Goal: Task Accomplishment & Management: Complete application form

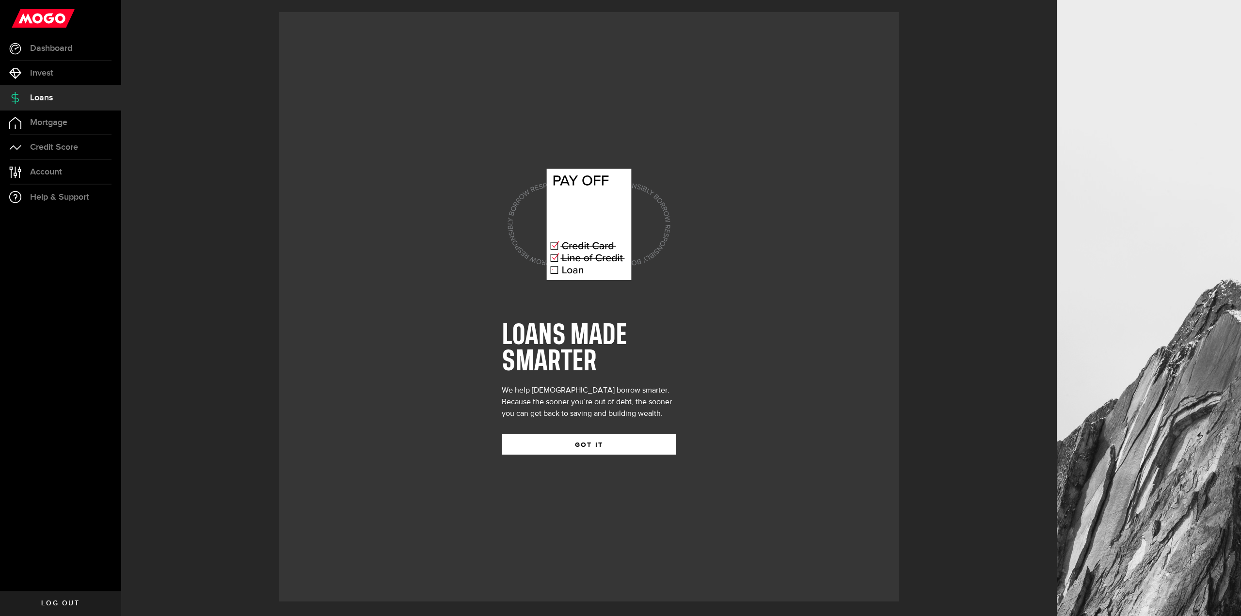
click at [579, 456] on div "LOANS MADE SMARTER We help Canadians borrow smarter. Because the sooner you’re …" at bounding box center [589, 306] width 175 height 325
click at [615, 441] on button "GOT IT" at bounding box center [589, 444] width 175 height 20
click at [626, 438] on div "LOANS MADE SMARTER We help Canadians borrow smarter. Because the sooner you’re …" at bounding box center [589, 308] width 936 height 616
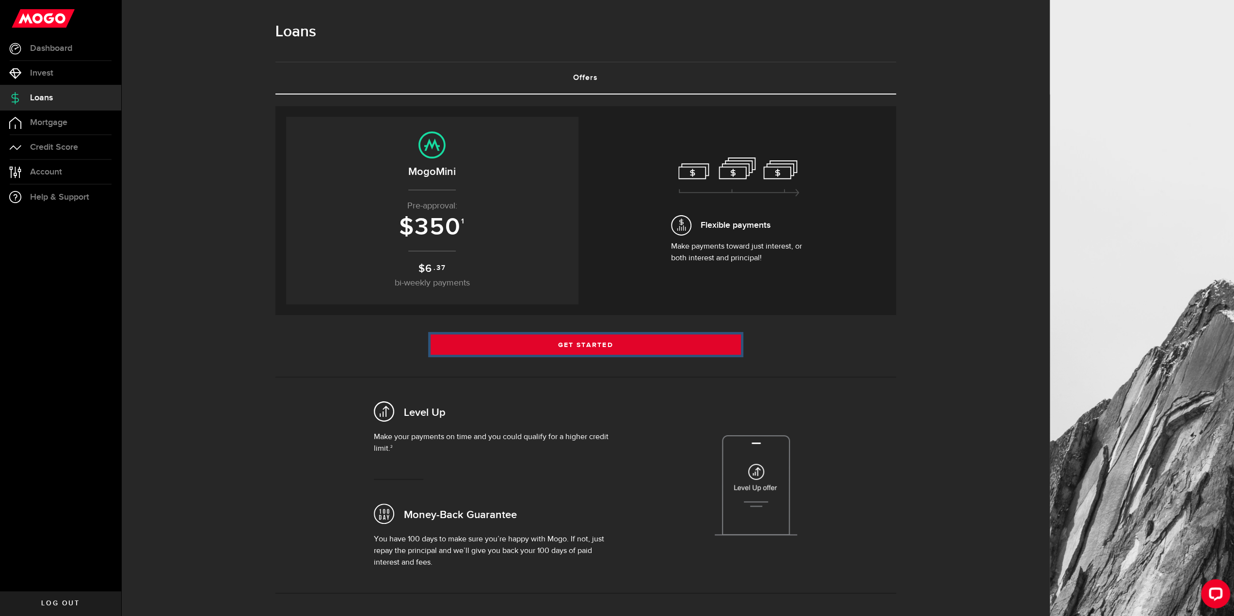
click at [551, 351] on link "Get Started" at bounding box center [585, 344] width 310 height 20
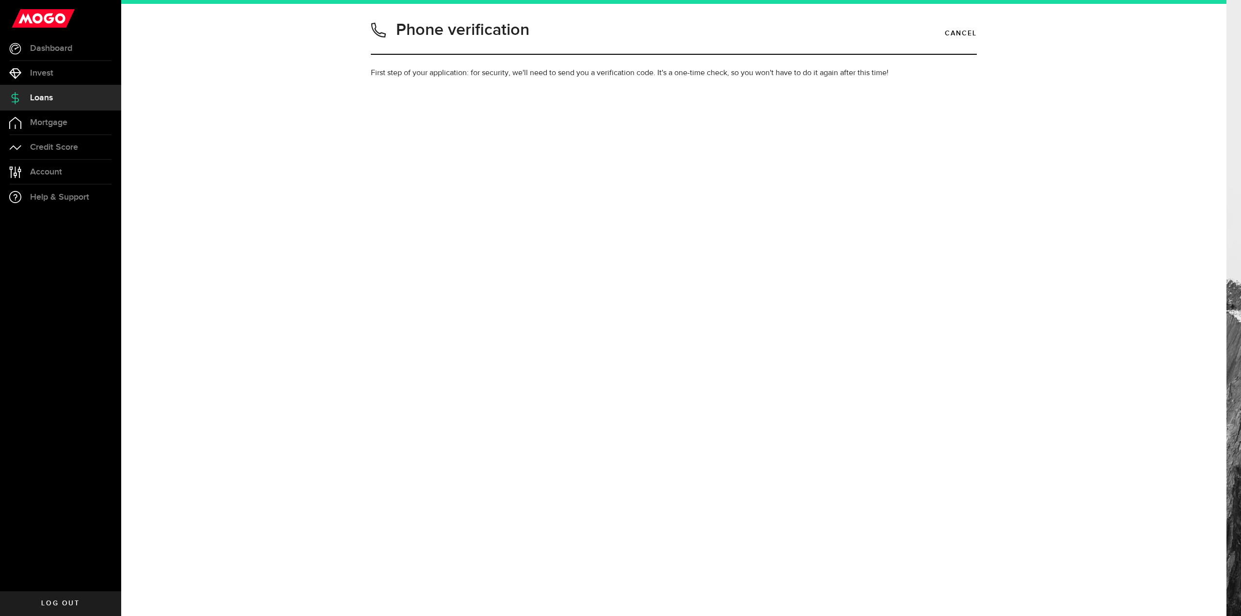
type input "3654402068"
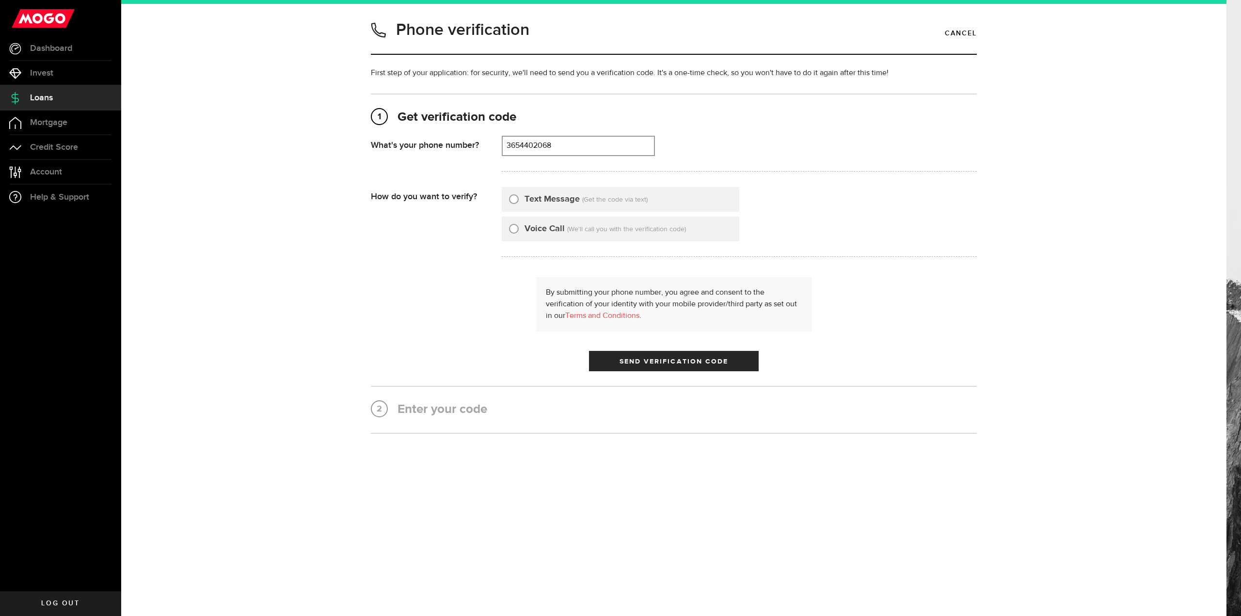
click at [517, 201] on input "Text Message" at bounding box center [514, 198] width 10 height 10
radio input "true"
click at [597, 361] on button "Send Verification Code" at bounding box center [674, 361] width 170 height 20
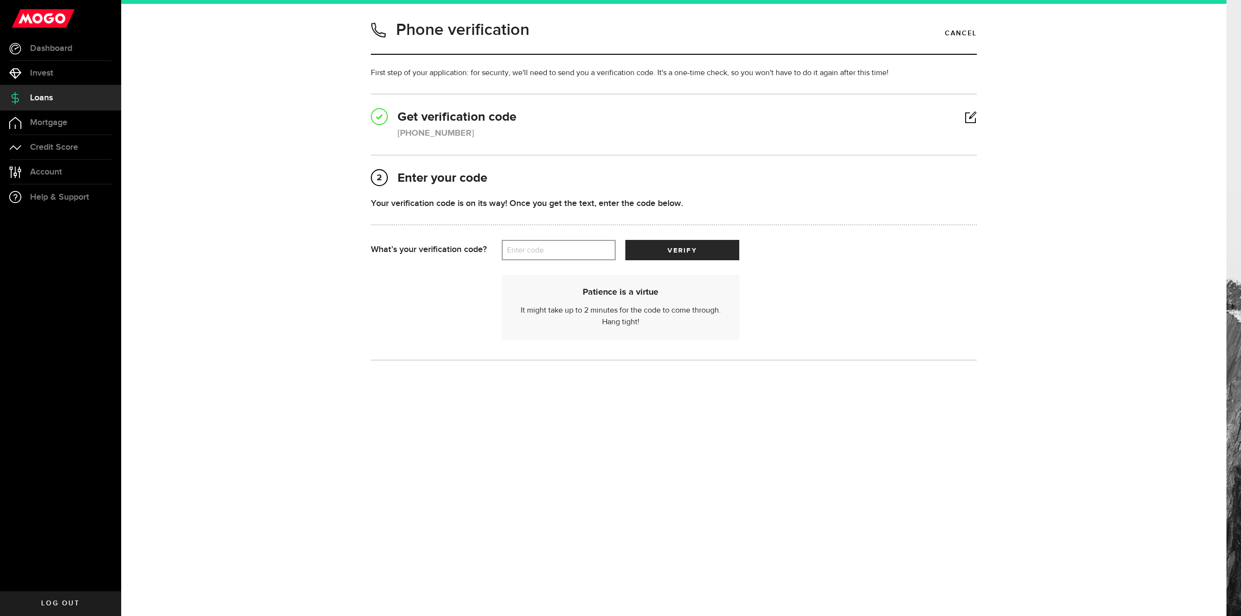
click at [530, 243] on label "Enter code" at bounding box center [559, 250] width 114 height 20
click at [530, 243] on input "Enter code" at bounding box center [559, 250] width 114 height 20
type input "54054"
click at [672, 257] on button "verify" at bounding box center [682, 250] width 114 height 20
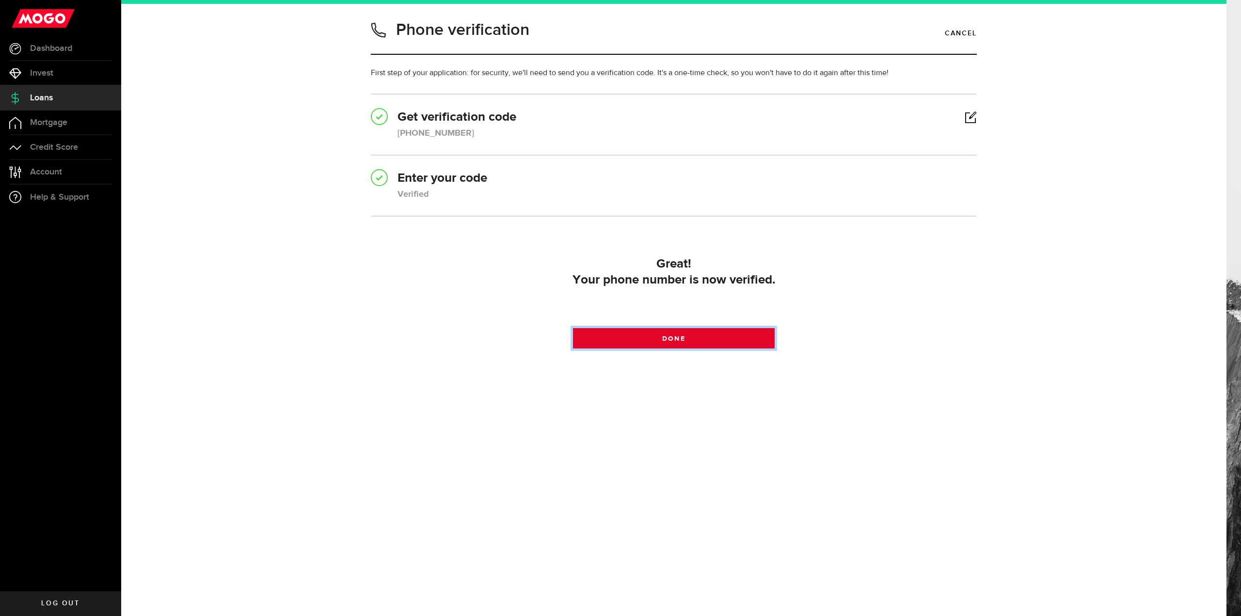
click at [682, 337] on span "Done" at bounding box center [673, 338] width 23 height 7
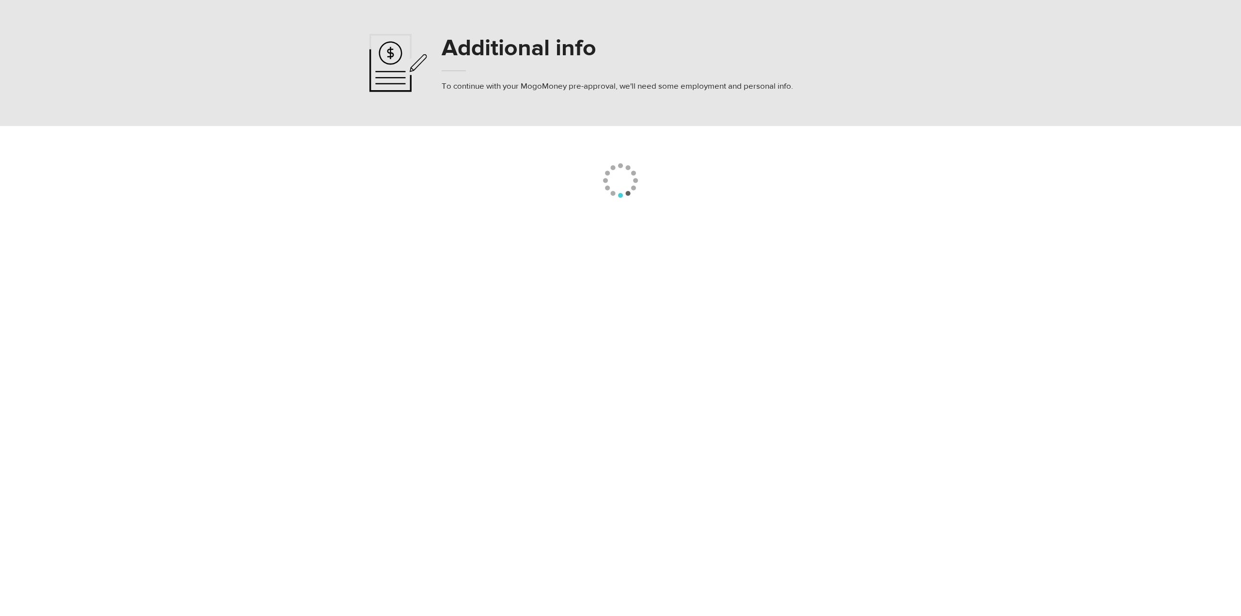
select select
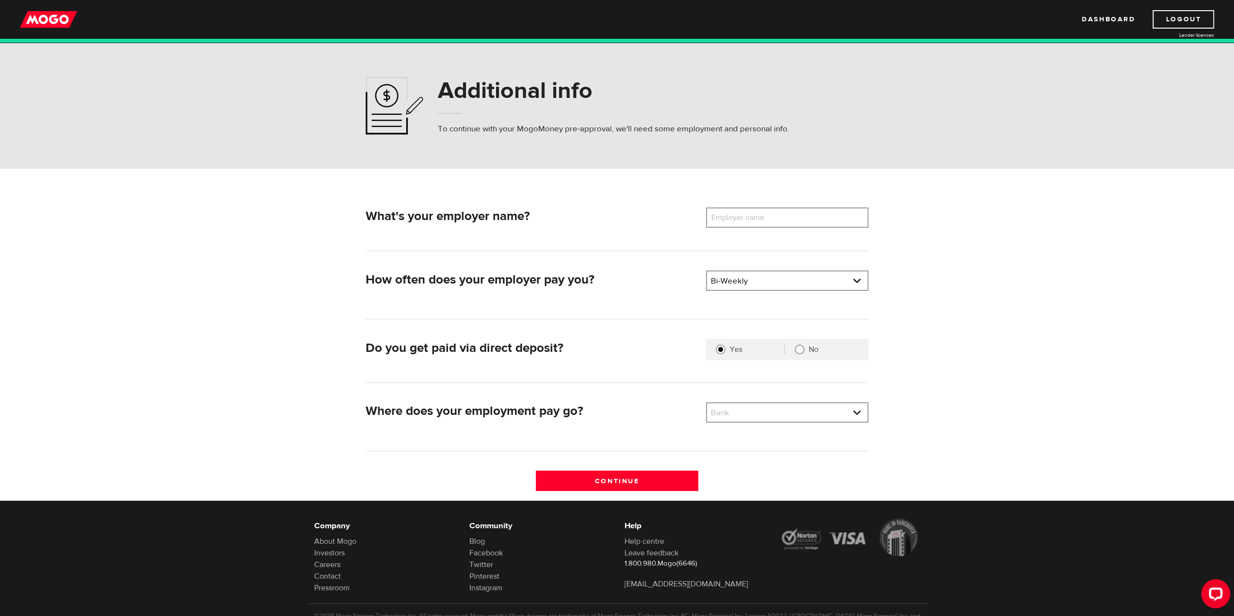
click at [748, 214] on label "Employer name" at bounding box center [745, 217] width 78 height 20
click at [748, 214] on input "Employer name" at bounding box center [787, 217] width 162 height 20
type input "edge imaging"
click at [632, 339] on div "Do you get paid via direct deposit?" at bounding box center [532, 351] width 340 height 24
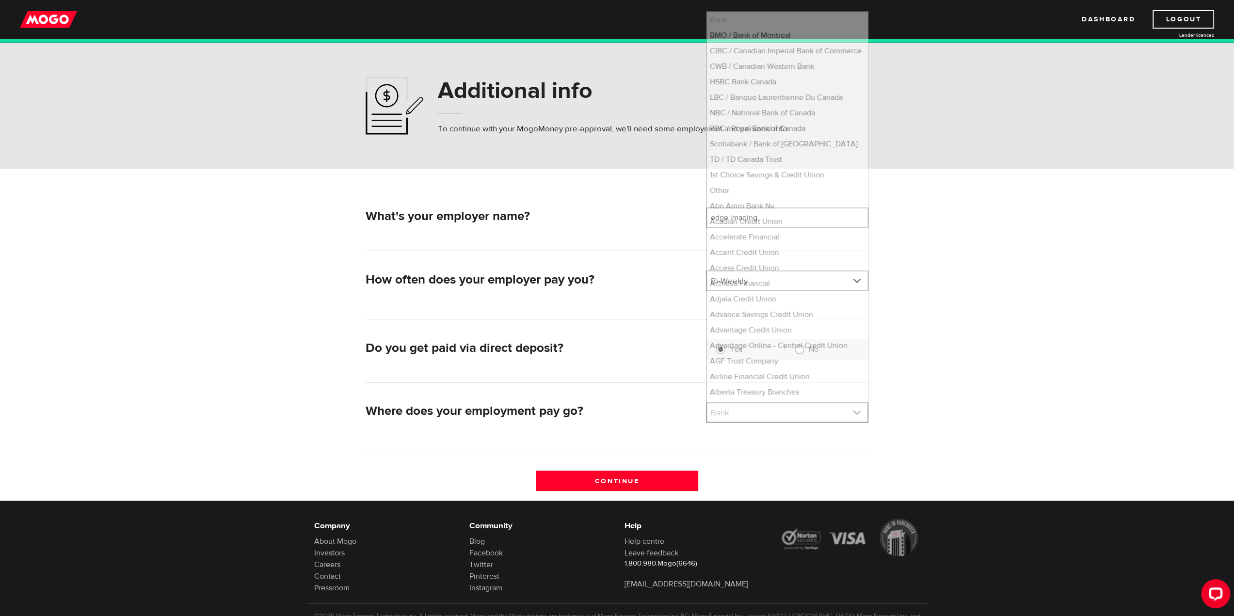
click at [783, 417] on link at bounding box center [787, 412] width 160 height 18
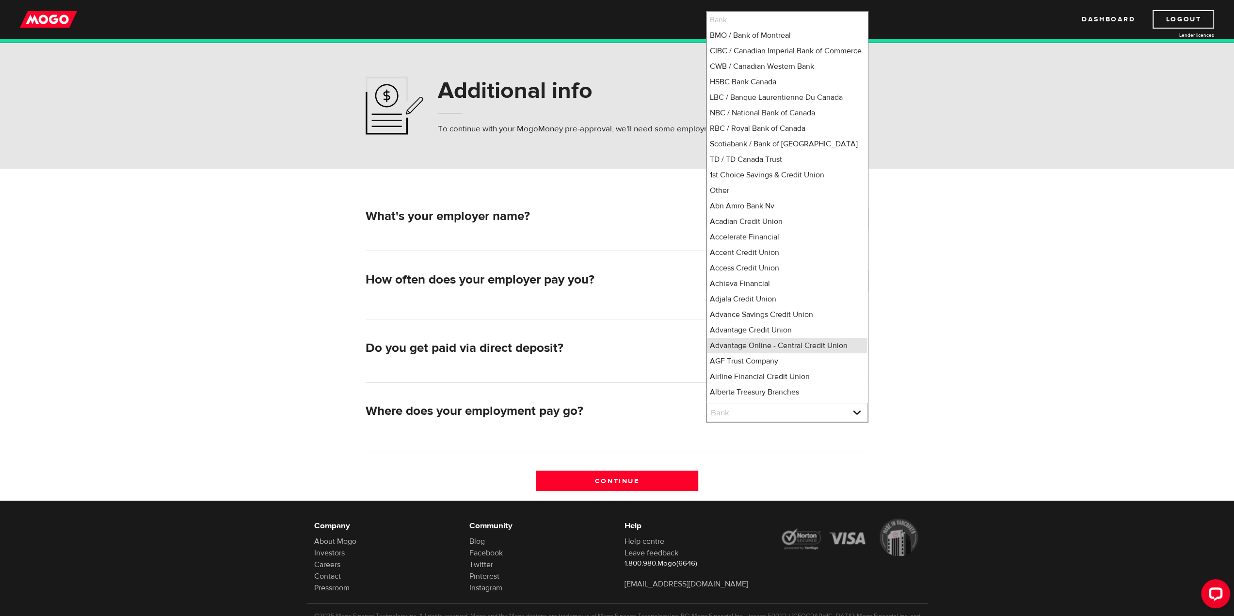
scroll to position [9, 0]
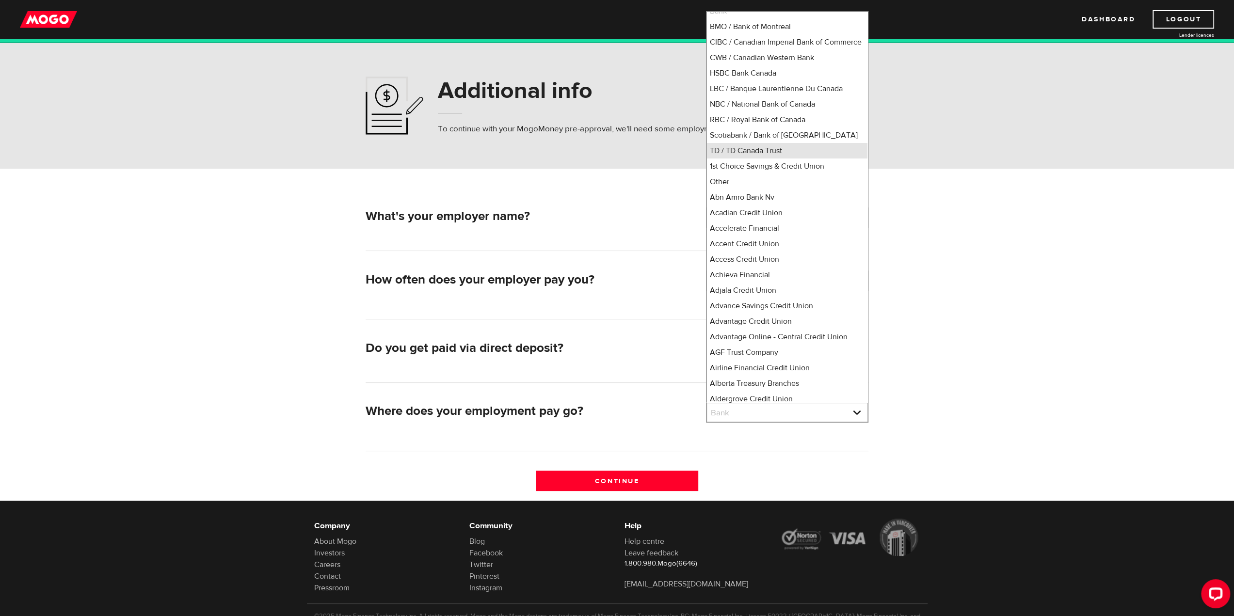
click at [784, 159] on li "TD / TD Canada Trust" at bounding box center [787, 151] width 160 height 16
select select "9"
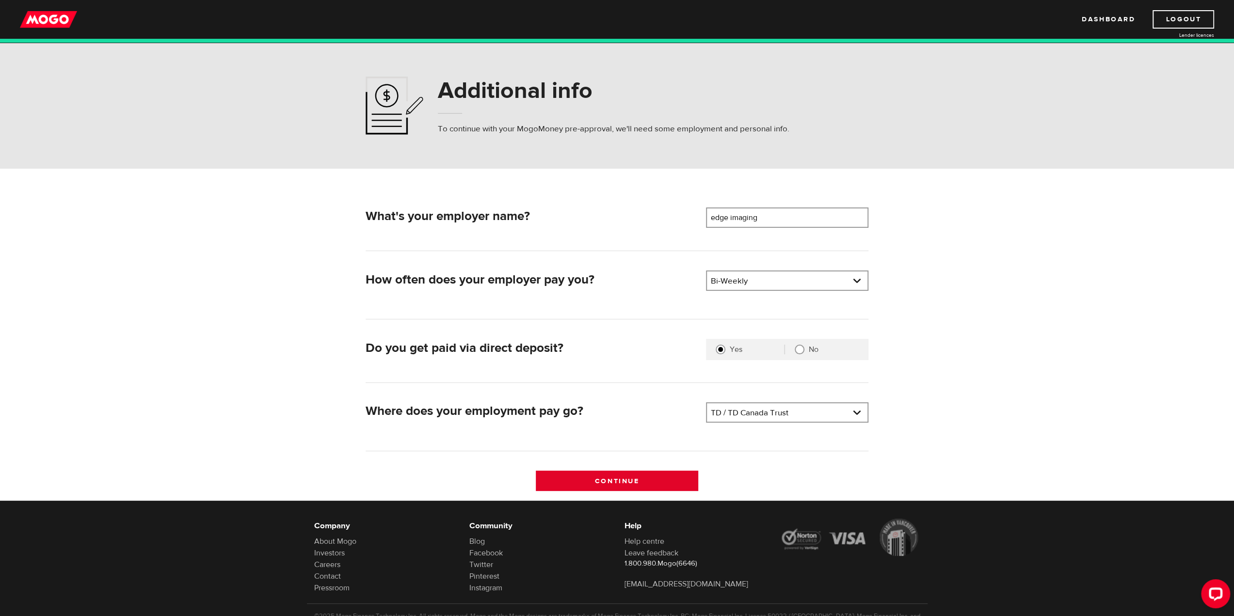
click at [608, 483] on input "Continue" at bounding box center [617, 481] width 162 height 20
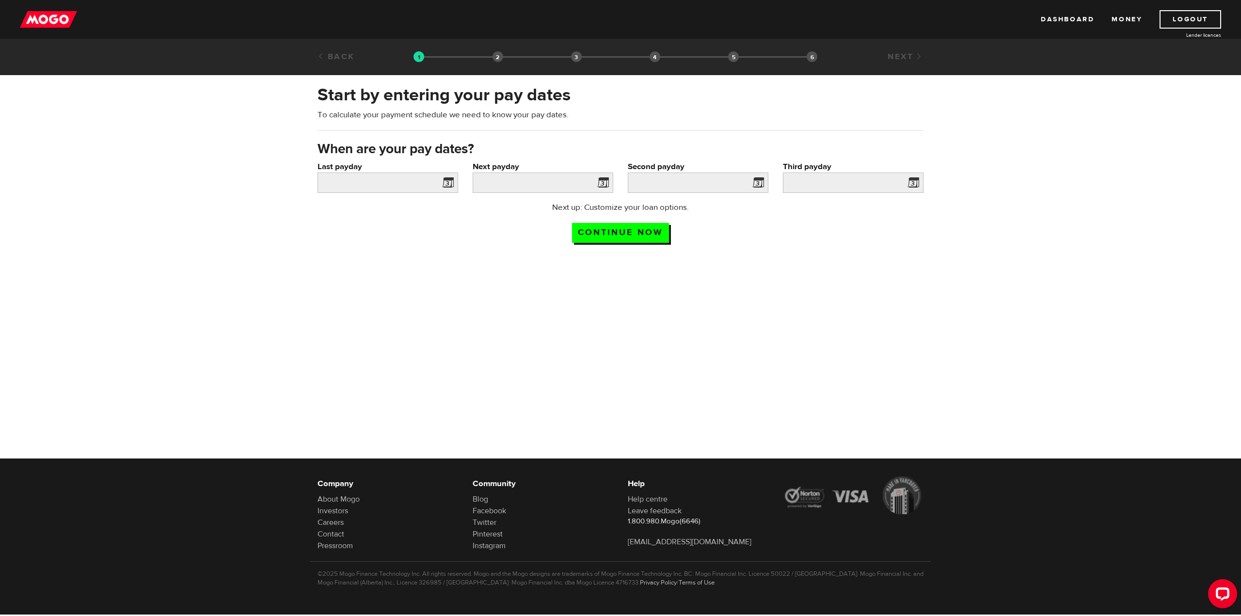
click at [450, 181] on span at bounding box center [446, 184] width 15 height 16
click at [443, 182] on span at bounding box center [446, 184] width 15 height 16
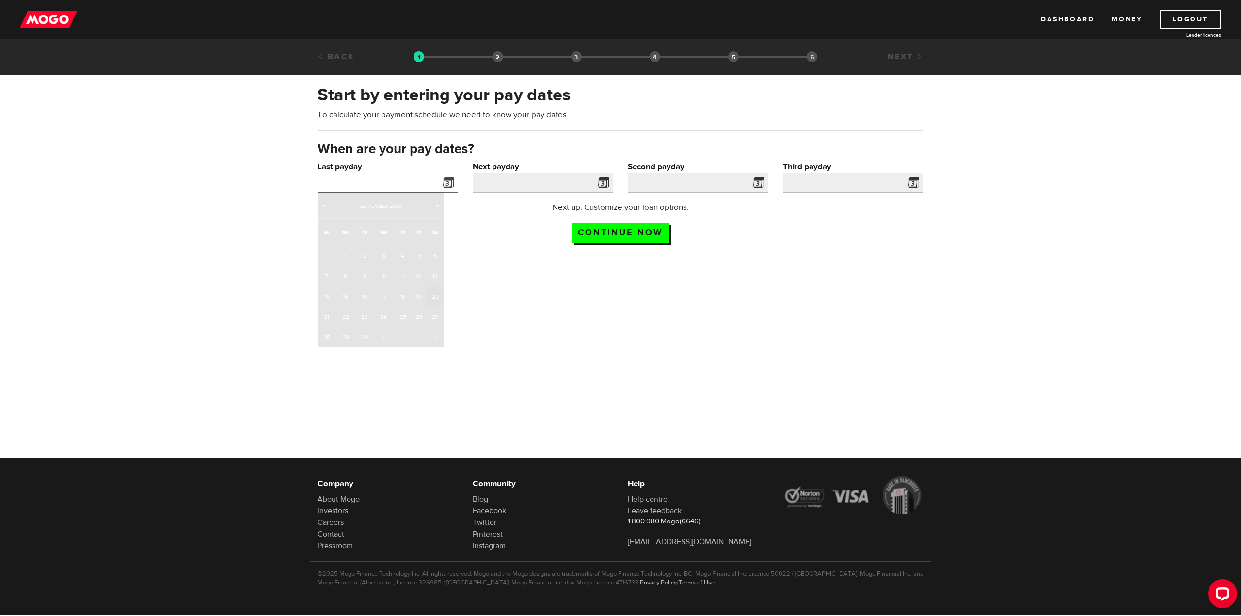
click at [399, 182] on input "Last payday" at bounding box center [387, 183] width 141 height 20
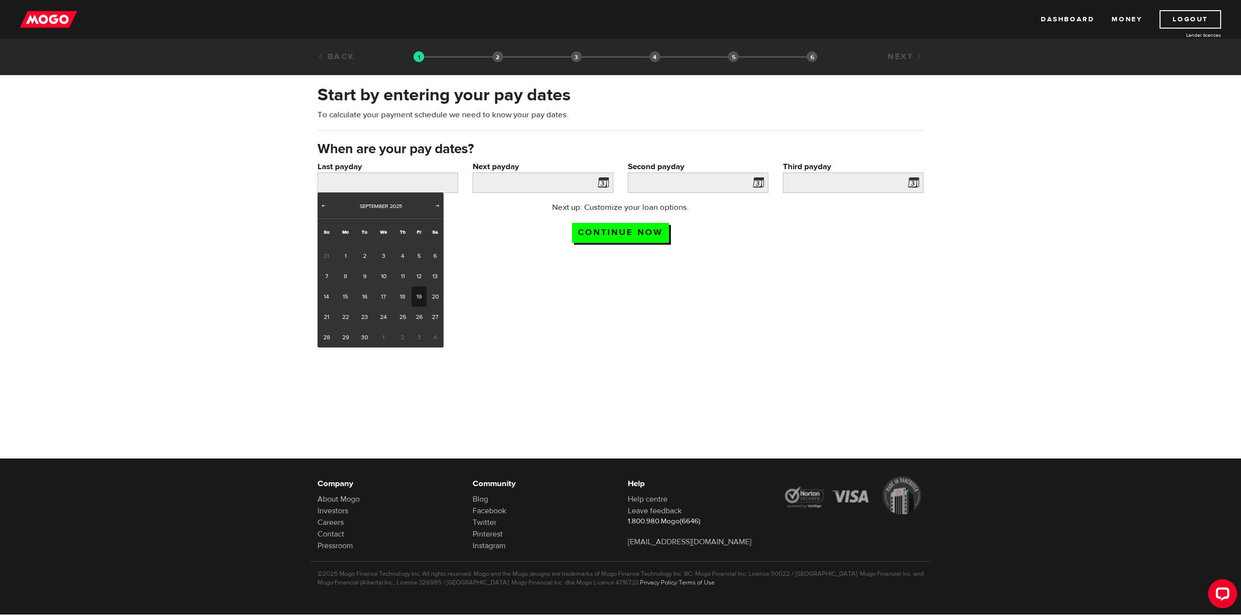
click at [423, 296] on link "19" at bounding box center [419, 296] width 15 height 20
type input "2025/09/19"
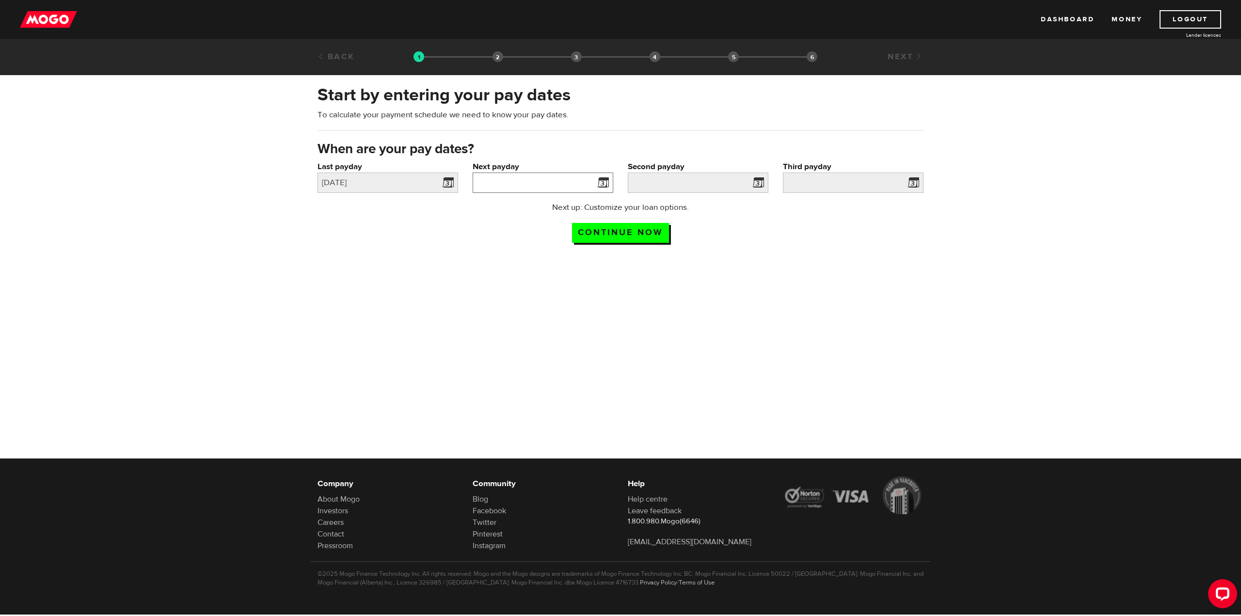
click at [565, 187] on input "Next payday" at bounding box center [543, 183] width 141 height 20
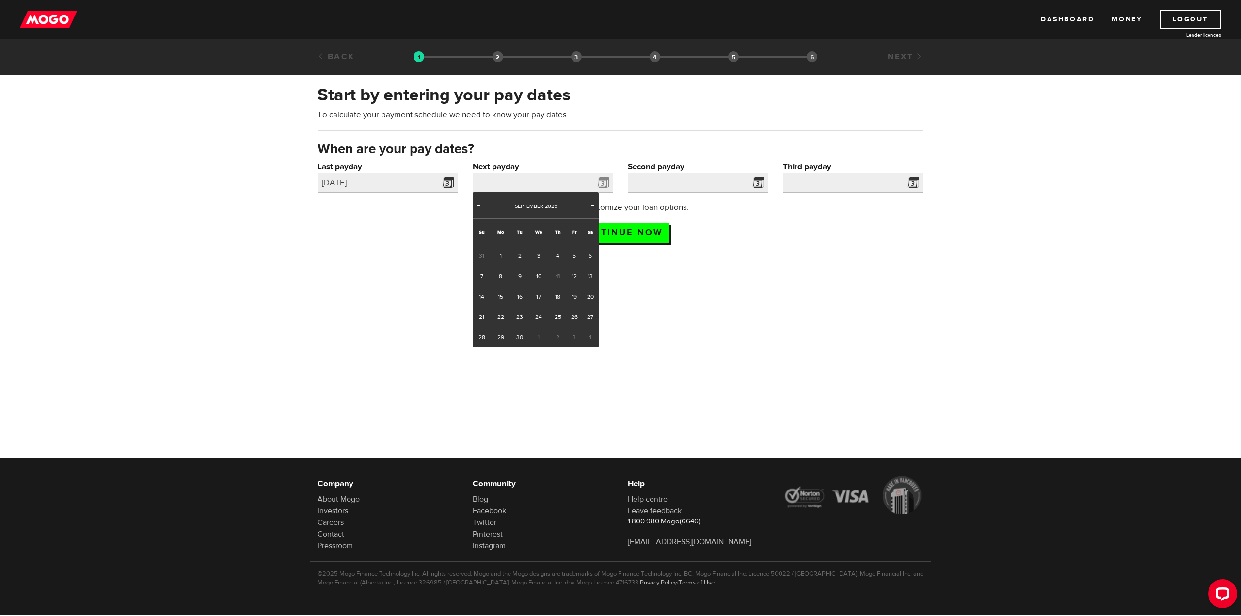
click at [576, 339] on span "3" at bounding box center [574, 337] width 15 height 20
click at [575, 338] on span "3" at bounding box center [574, 337] width 15 height 20
click at [592, 207] on span "Next" at bounding box center [593, 206] width 8 height 8
click at [571, 255] on link "3" at bounding box center [574, 256] width 15 height 20
type input "2025/10/03"
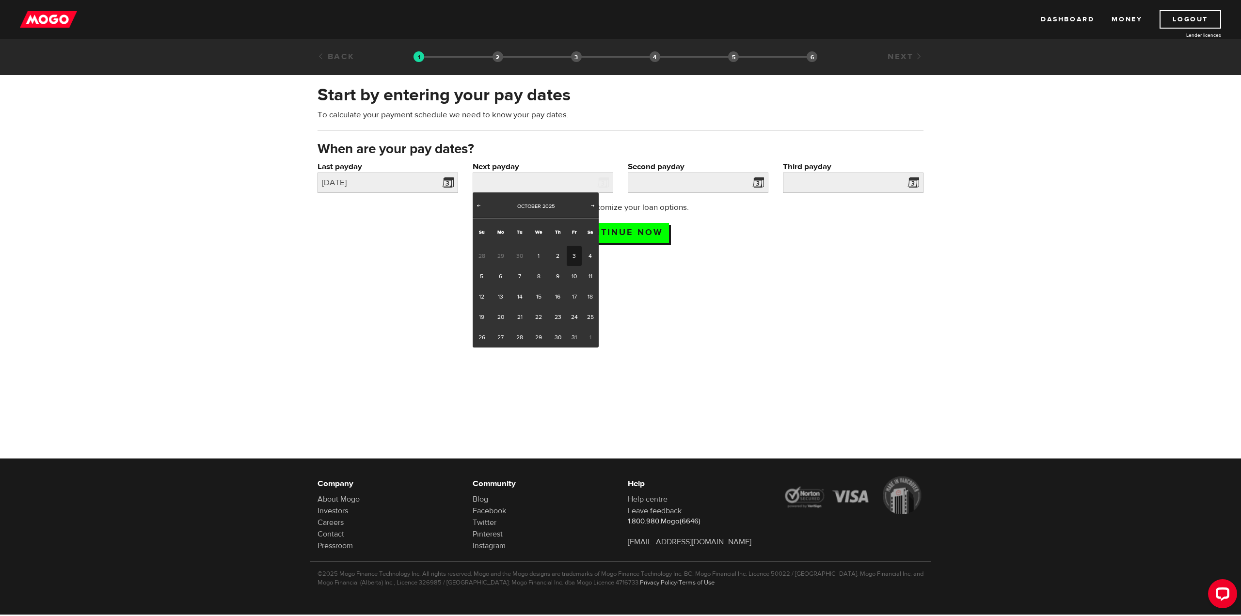
type input "2025/10/17"
type input "2025/10/31"
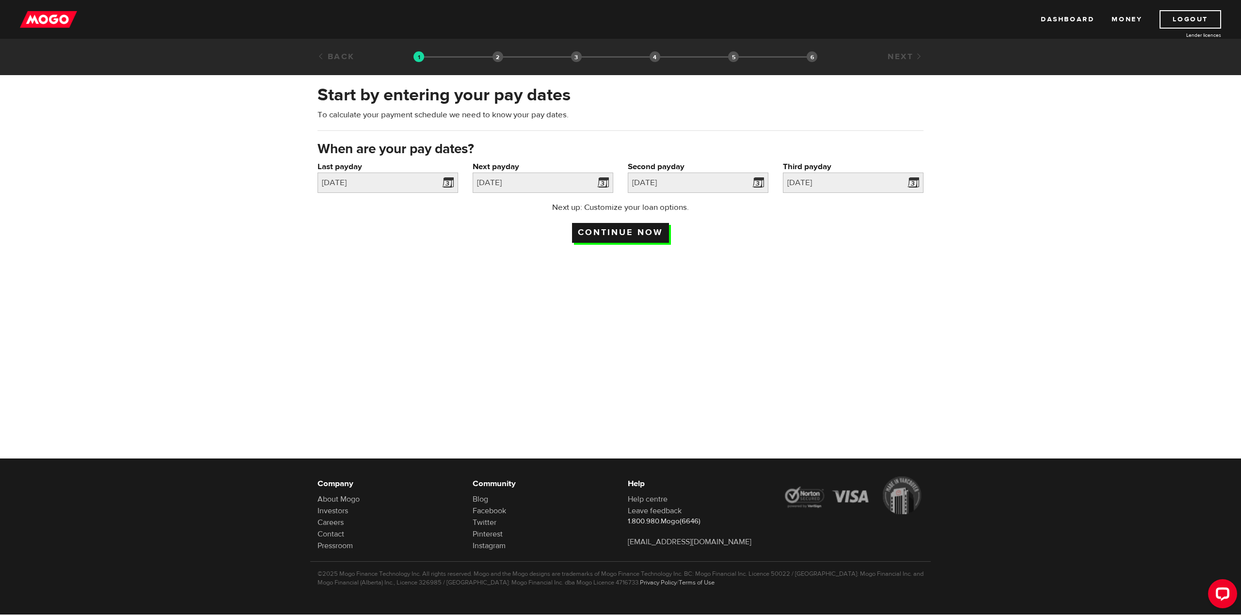
click at [658, 229] on input "Continue now" at bounding box center [620, 233] width 97 height 20
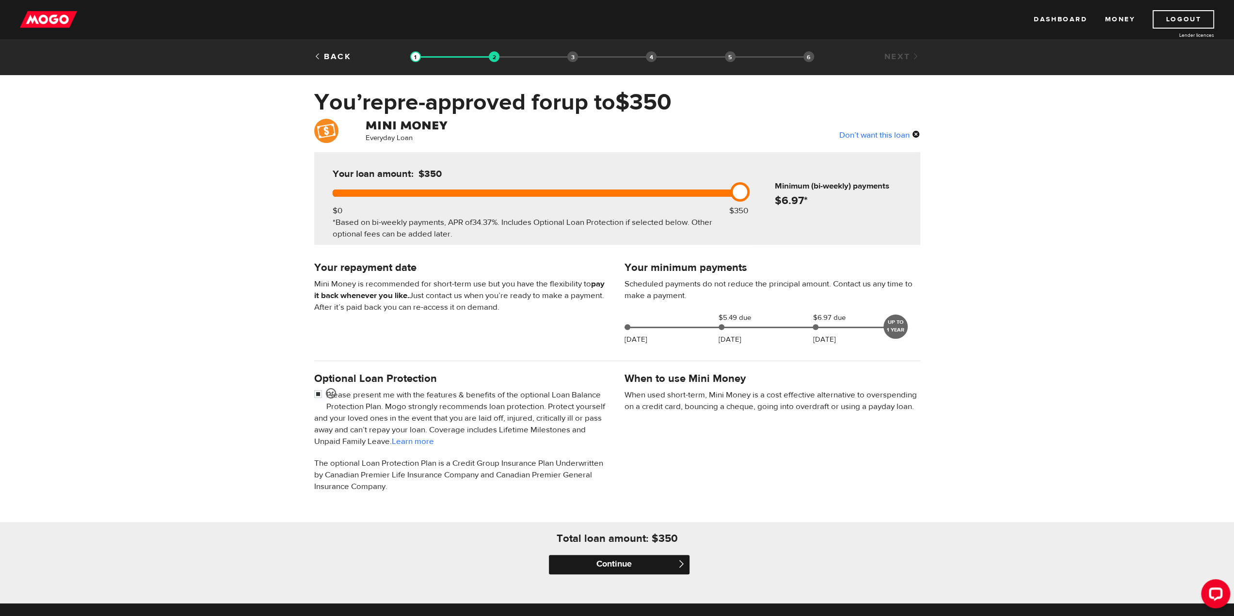
click at [662, 567] on input "Continue" at bounding box center [619, 564] width 141 height 19
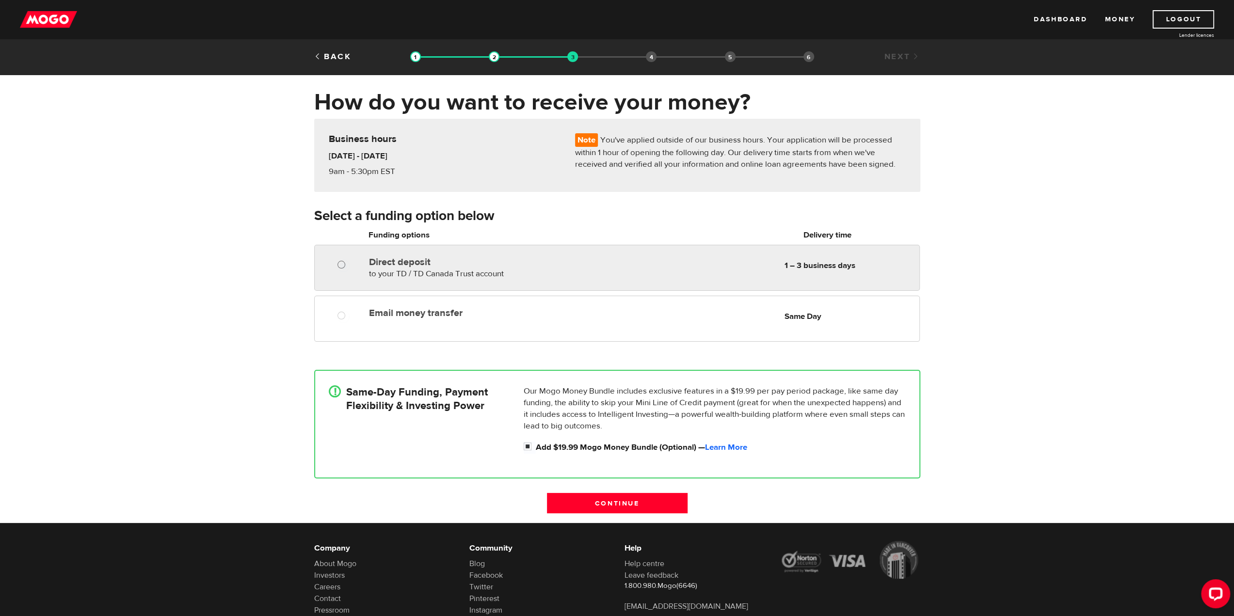
radio input "true"
click at [349, 265] on div at bounding box center [344, 266] width 14 height 12
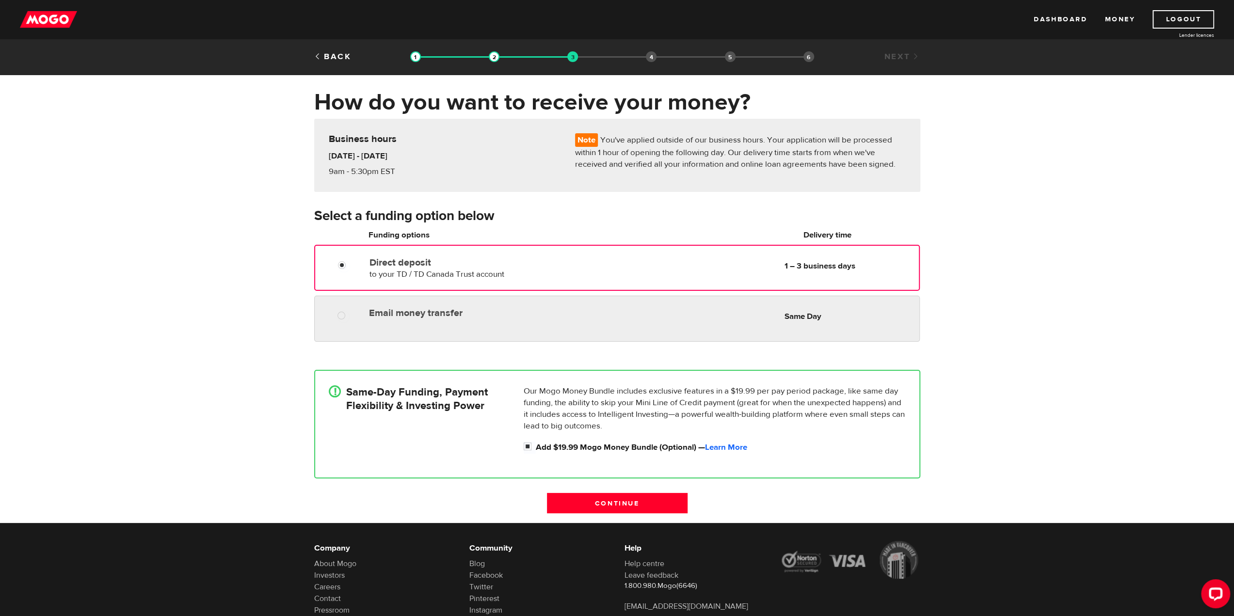
radio input "true"
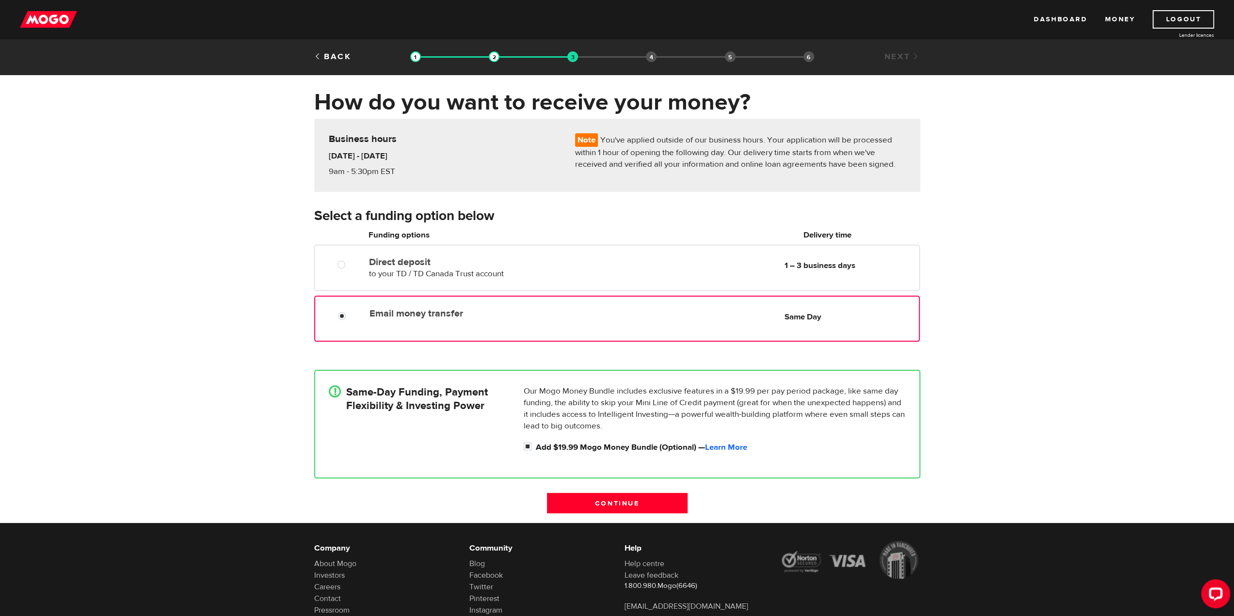
click at [356, 317] on div at bounding box center [345, 317] width 58 height 12
click at [529, 449] on input "Add $19.99 Mogo Money Bundle (Optional) — Learn More" at bounding box center [530, 448] width 12 height 12
checkbox input "false"
radio input "false"
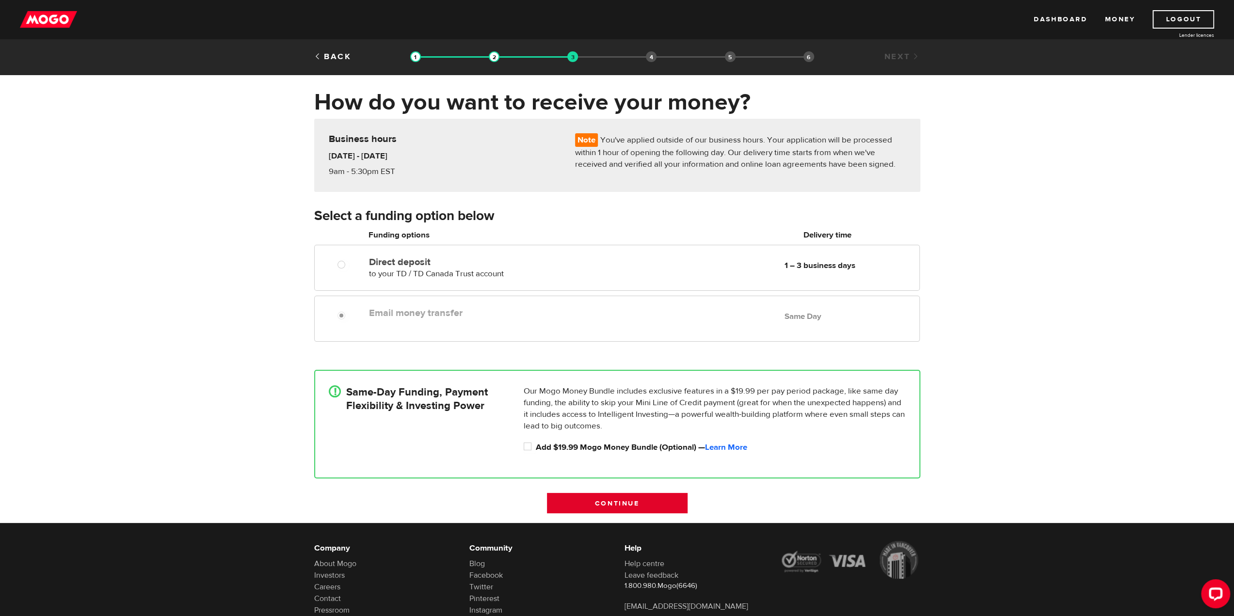
click at [613, 495] on input "Continue" at bounding box center [617, 503] width 141 height 20
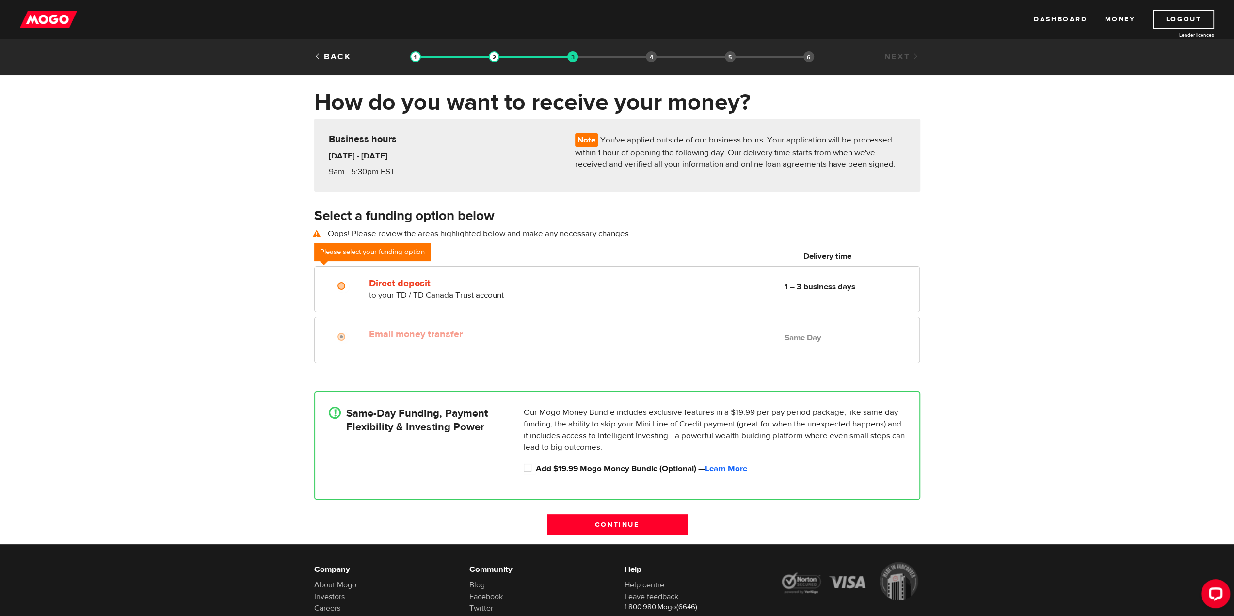
click at [1006, 343] on div "How do you want to receive your money? Note You've applied outside of our busin…" at bounding box center [617, 316] width 1234 height 456
click at [525, 467] on input "Add $19.99 Mogo Money Bundle (Optional) — Learn More" at bounding box center [530, 469] width 12 height 12
checkbox input "true"
click at [232, 341] on div "How do you want to receive your money? Note You've applied outside of our busin…" at bounding box center [617, 316] width 1234 height 456
click at [635, 519] on input "Continue" at bounding box center [617, 524] width 141 height 20
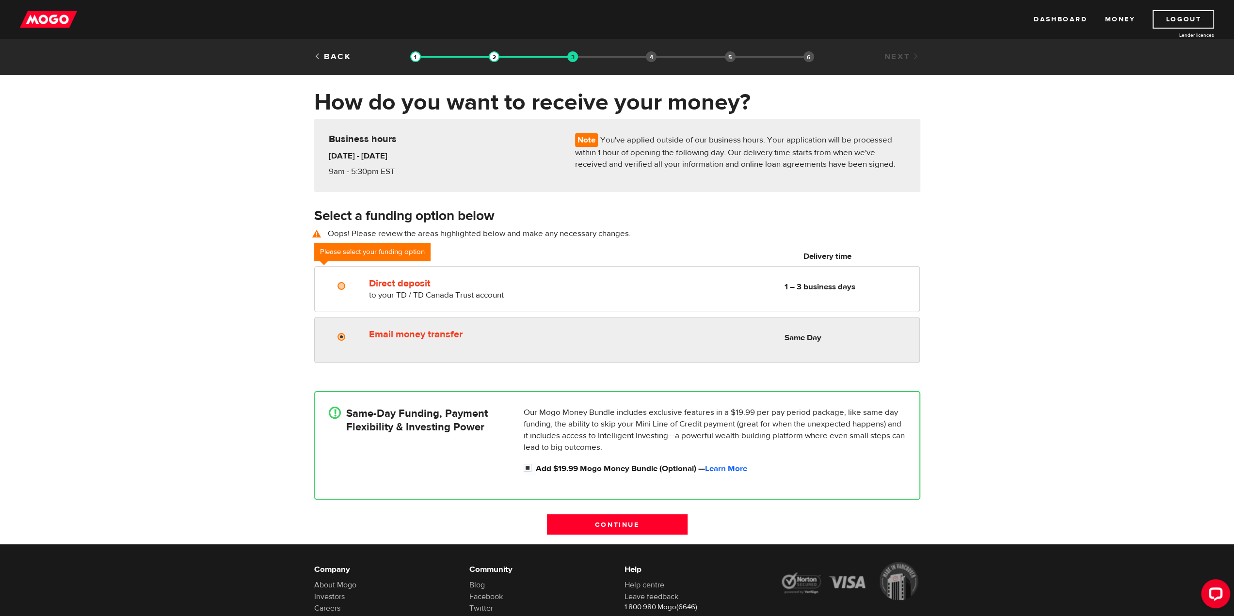
radio input "true"
click at [338, 336] on input "Email money transfer" at bounding box center [343, 338] width 12 height 12
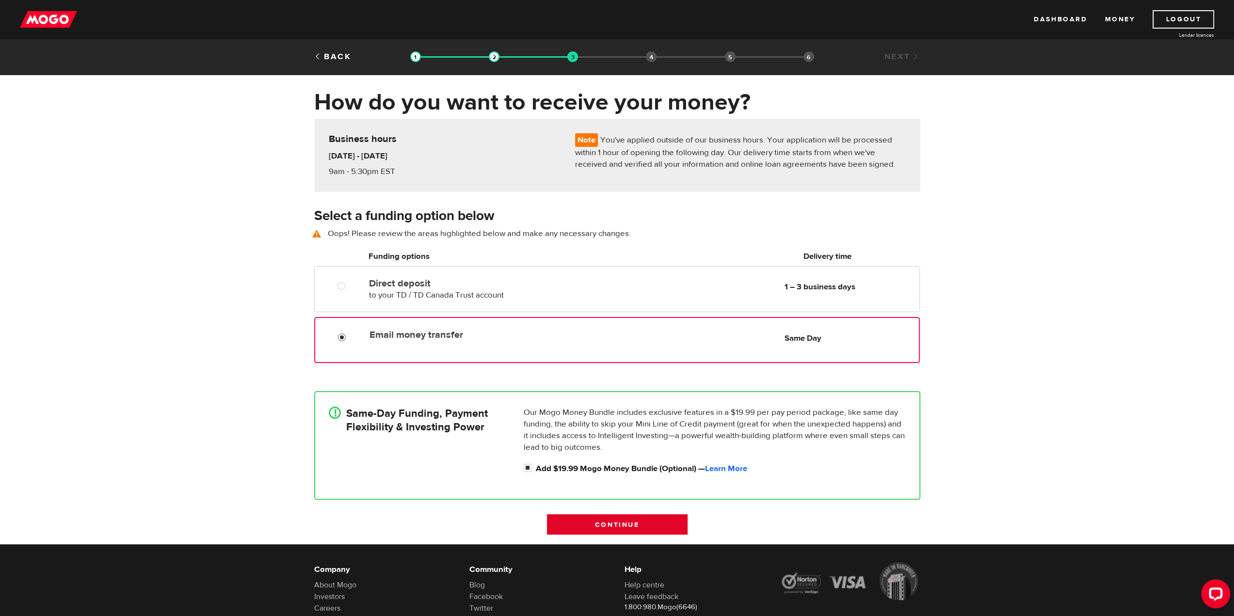
click at [612, 531] on input "Continue" at bounding box center [617, 524] width 141 height 20
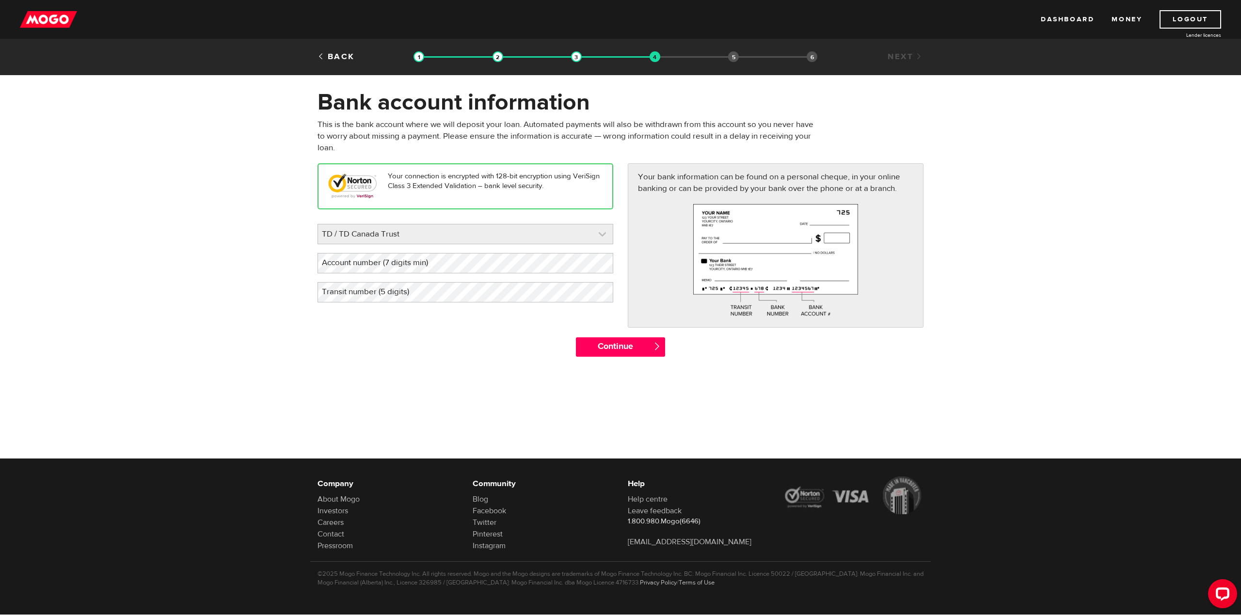
click at [479, 238] on link at bounding box center [465, 233] width 295 height 19
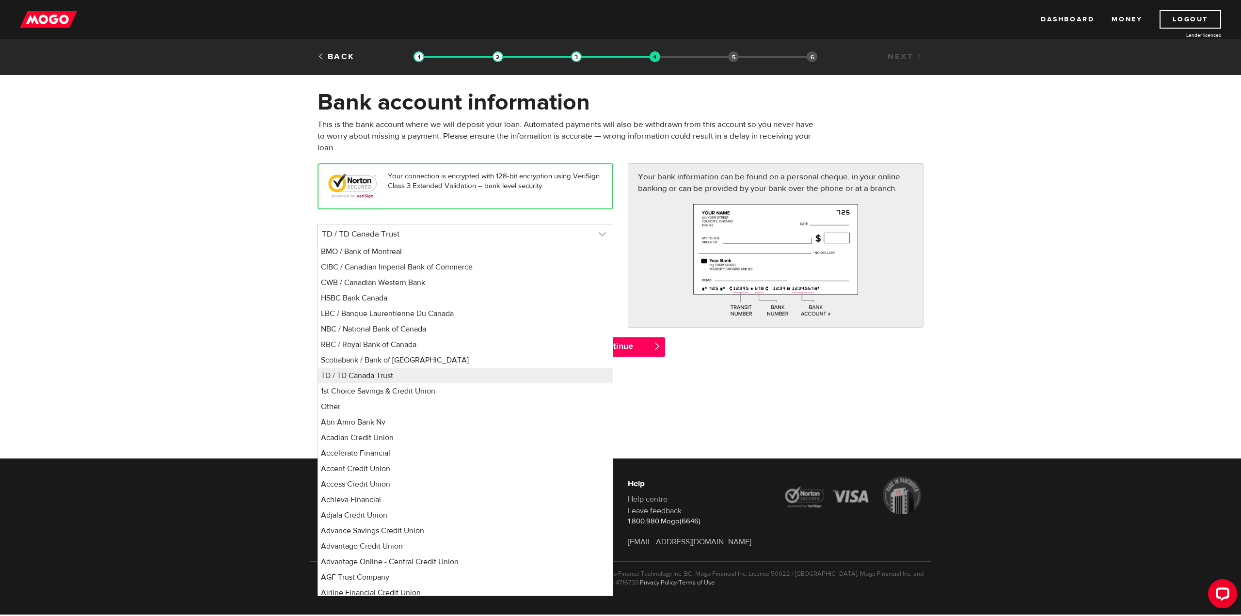
click at [479, 238] on link at bounding box center [465, 233] width 295 height 19
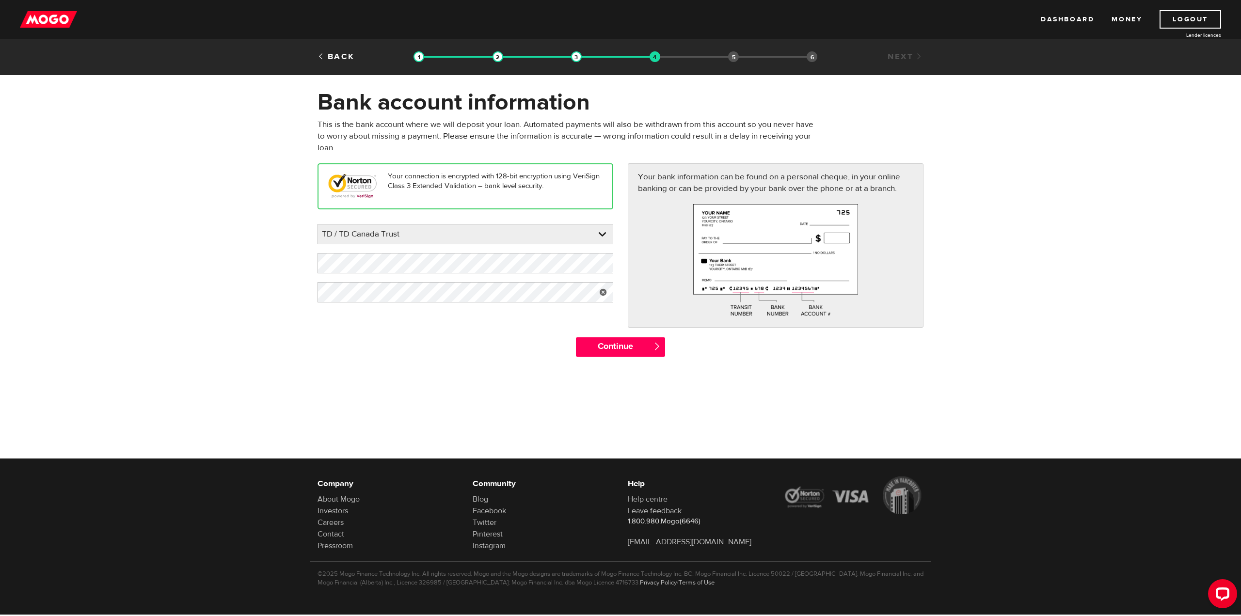
click at [499, 408] on div at bounding box center [620, 445] width 1241 height 158
click at [607, 347] on input "Continue" at bounding box center [620, 346] width 89 height 19
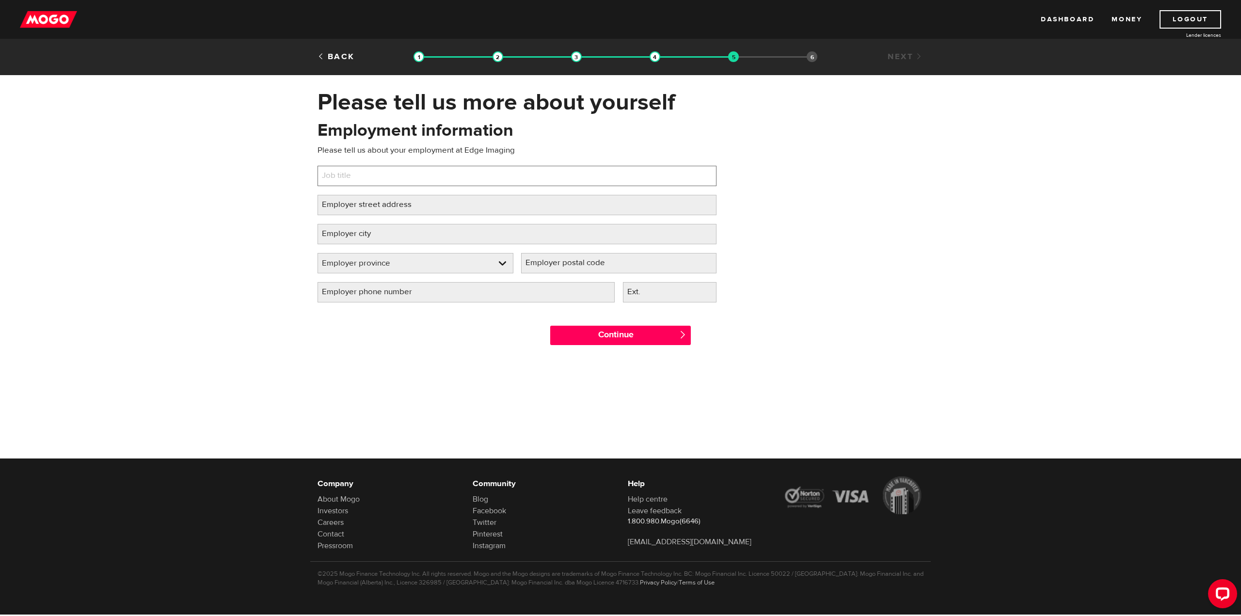
click at [385, 179] on input "Job title" at bounding box center [516, 176] width 399 height 20
type input "Photographer"
click at [385, 205] on label "Employer street address" at bounding box center [374, 205] width 114 height 20
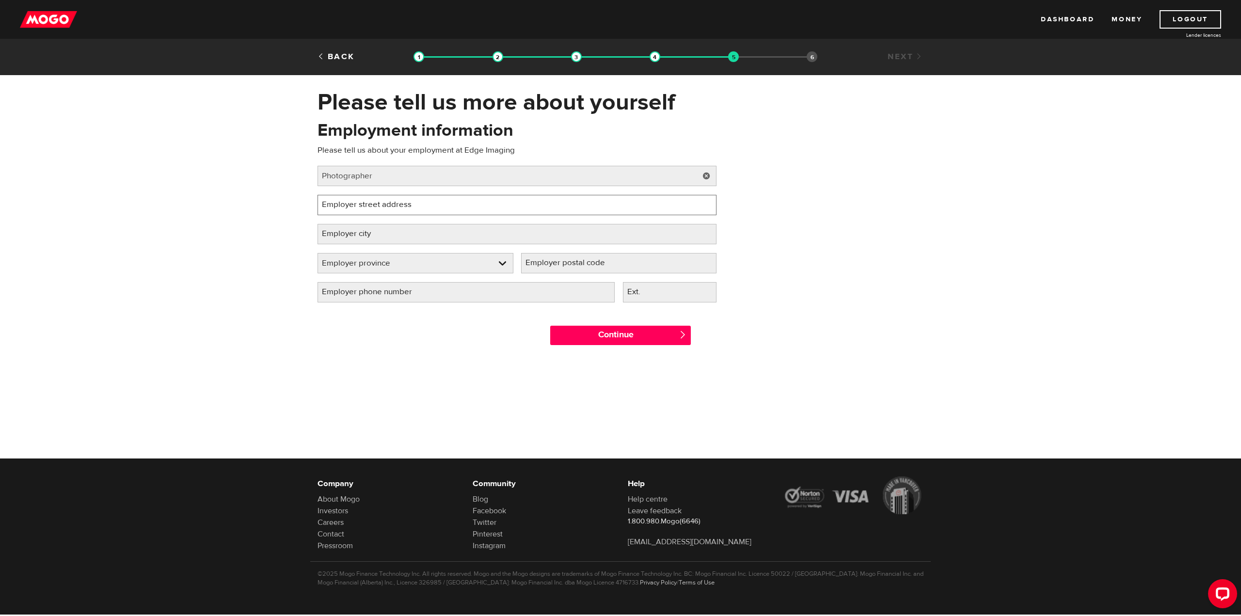
click at [385, 205] on input "Employer street address" at bounding box center [516, 205] width 399 height 20
click at [383, 235] on label "Employer city" at bounding box center [353, 234] width 73 height 20
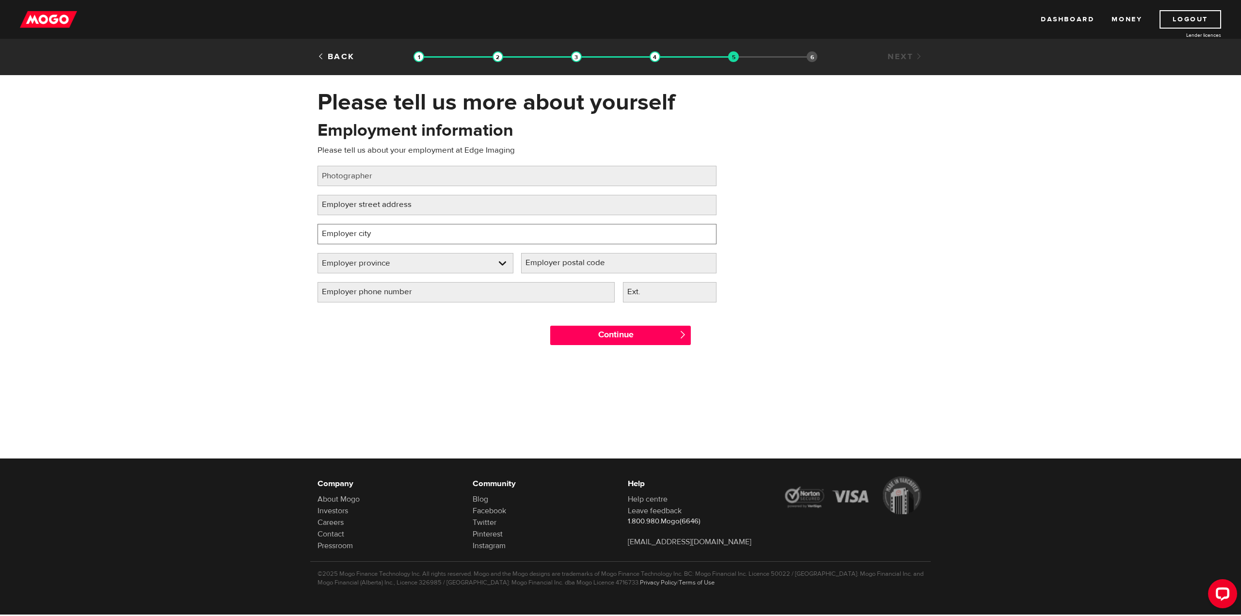
click at [383, 235] on input "Employer city" at bounding box center [516, 234] width 399 height 20
click at [352, 200] on label "Employer street address" at bounding box center [374, 205] width 114 height 20
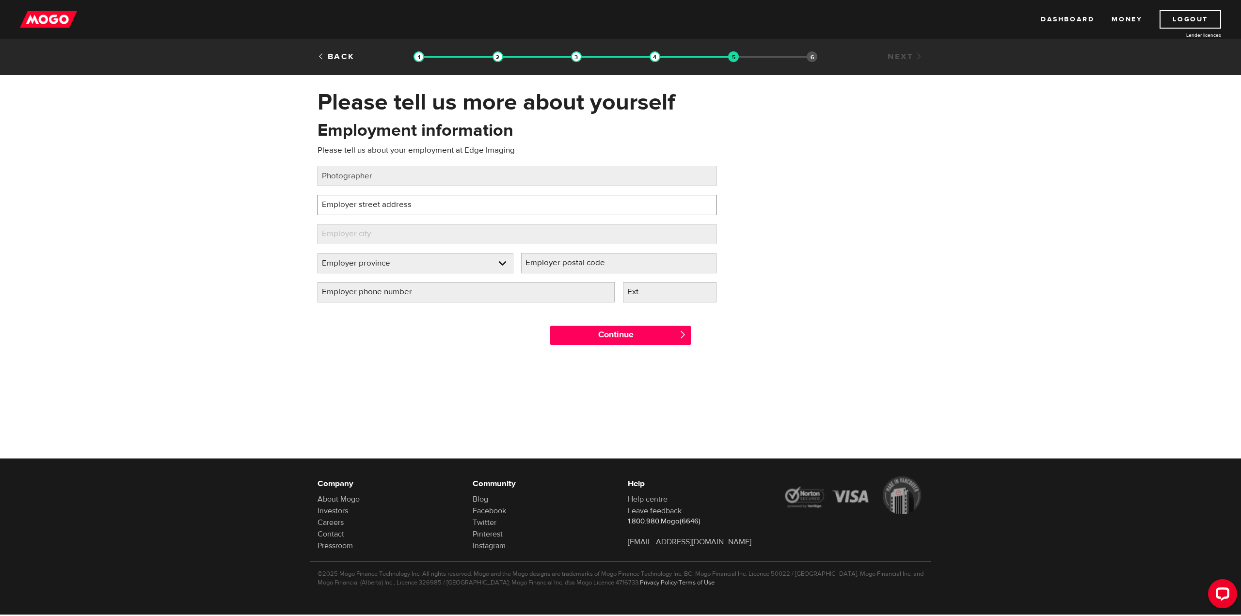
click at [352, 200] on input "Employer street address" at bounding box center [516, 205] width 399 height 20
paste input "940 Gateway Drive"
type input "940 Gateway Drive"
click at [338, 231] on label "Employer city" at bounding box center [353, 234] width 73 height 20
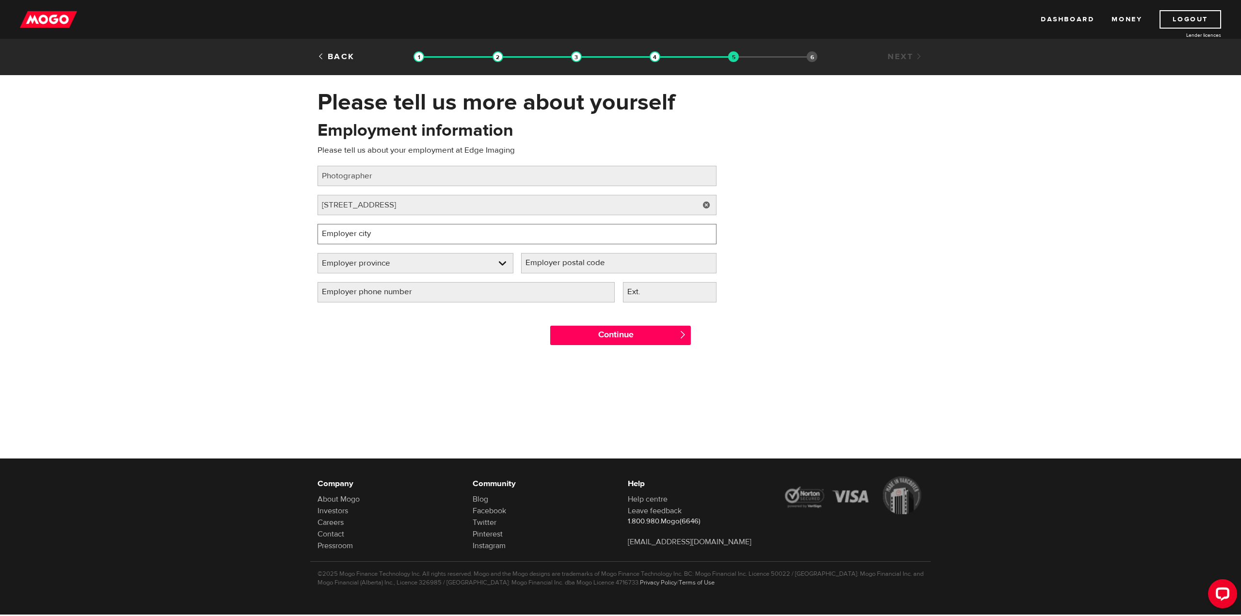
click at [338, 231] on input "Employer city" at bounding box center [516, 234] width 399 height 20
type input "B"
click at [328, 235] on input "Brlinton" at bounding box center [516, 234] width 399 height 20
click at [343, 235] on input "Burlinton" at bounding box center [516, 234] width 399 height 20
type input "Burlington"
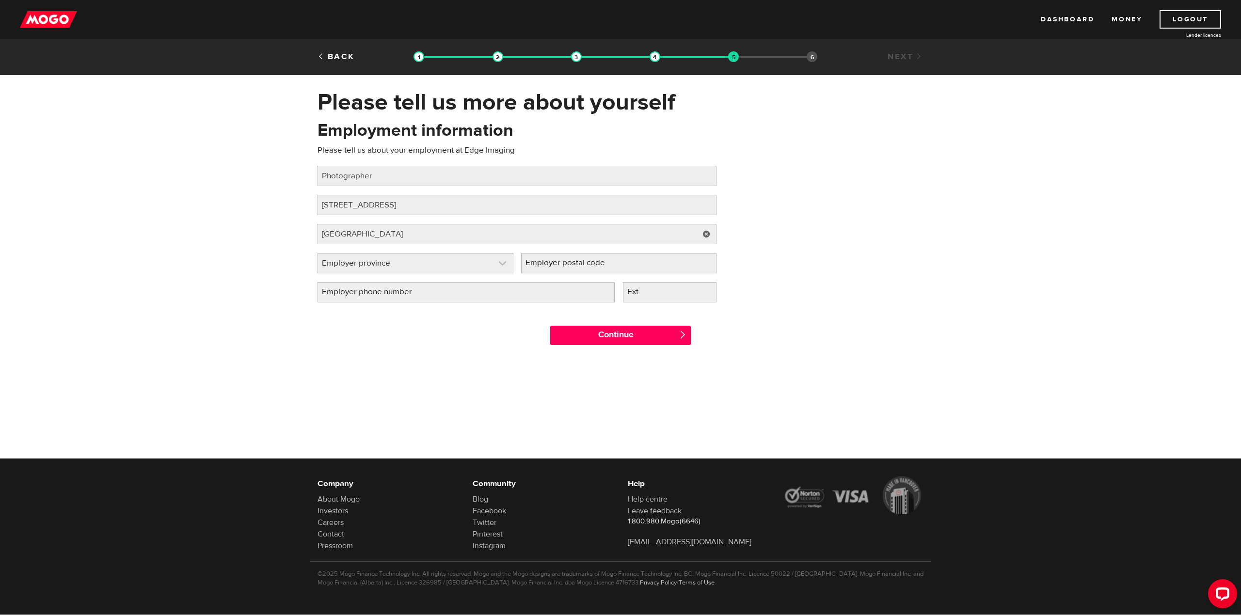
click at [448, 264] on link at bounding box center [415, 263] width 195 height 19
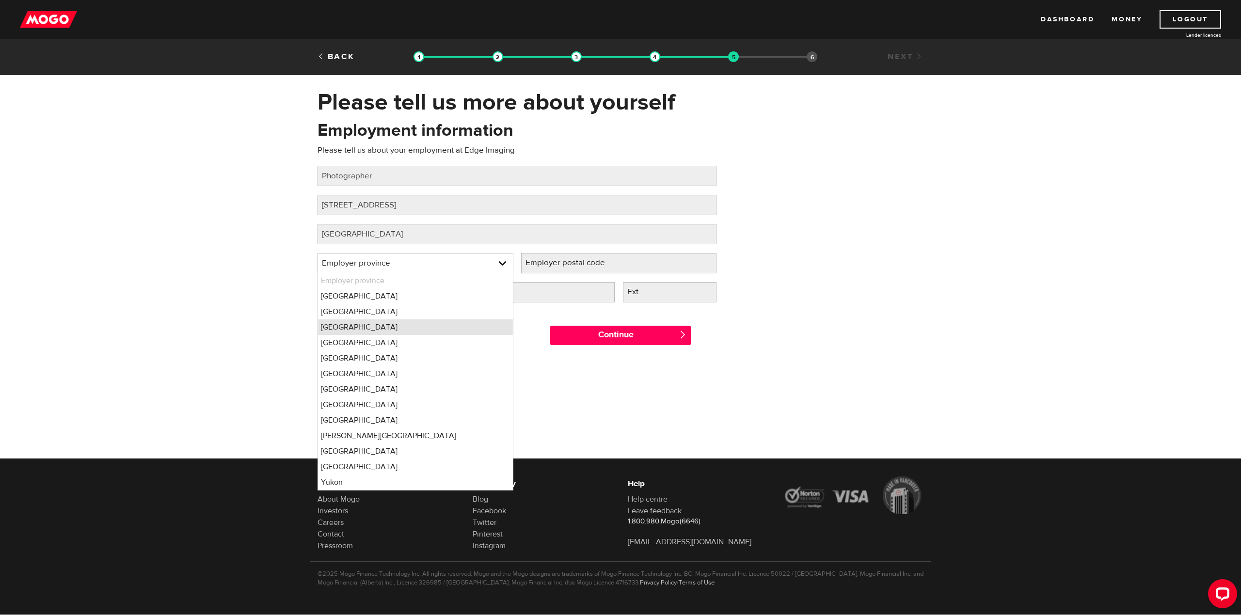
click at [339, 329] on li "Ontario" at bounding box center [415, 327] width 195 height 16
select select "ON"
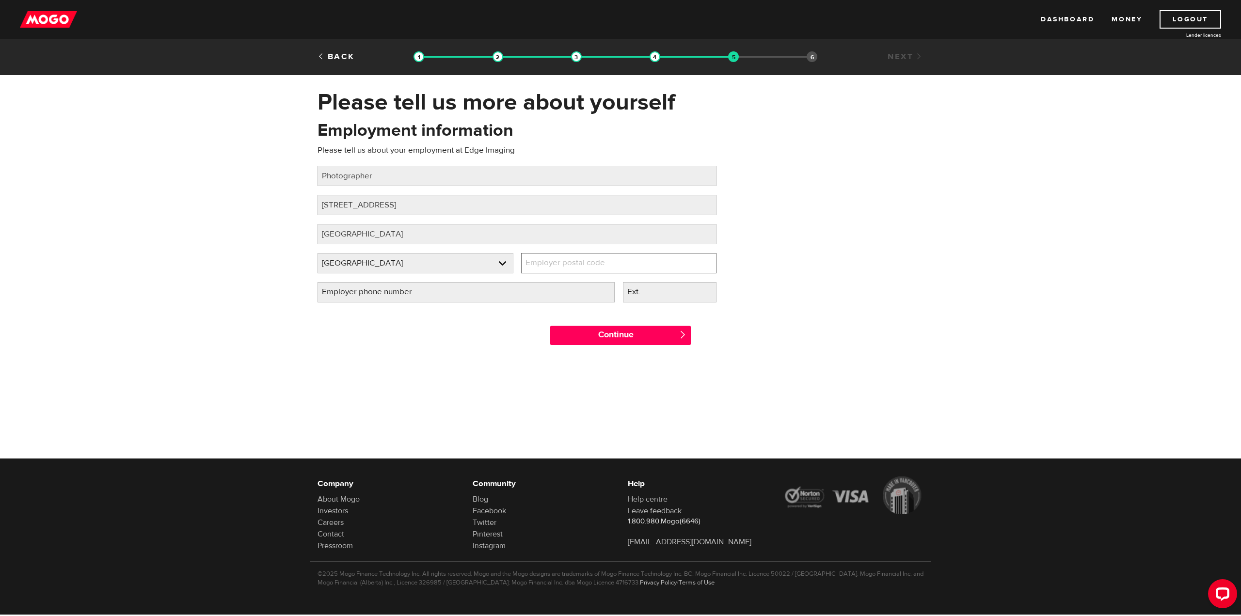
click at [641, 259] on input "Employer postal code" at bounding box center [619, 263] width 196 height 20
paste input "L7L 5K7"
type input "L7L 5K7"
click at [355, 295] on label "Employer phone number" at bounding box center [374, 292] width 114 height 20
click at [355, 295] on input "Employer phone number" at bounding box center [465, 292] width 297 height 20
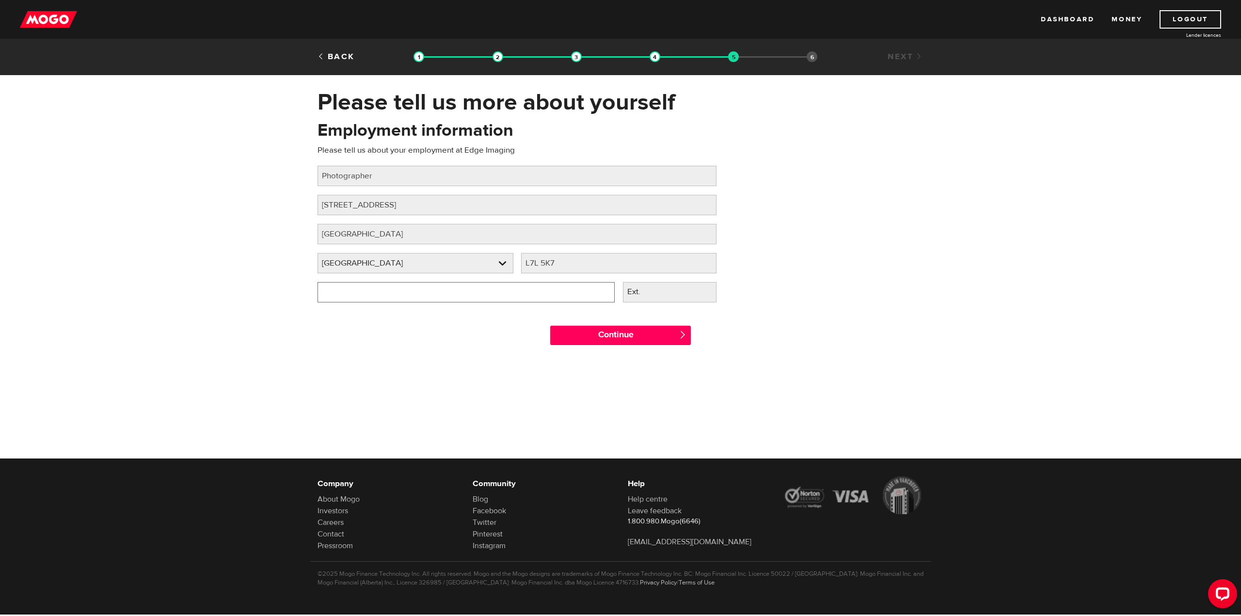
type input "(188) 841-6334"
click at [469, 370] on div at bounding box center [620, 434] width 1241 height 158
click at [615, 336] on input "Continue" at bounding box center [620, 335] width 141 height 19
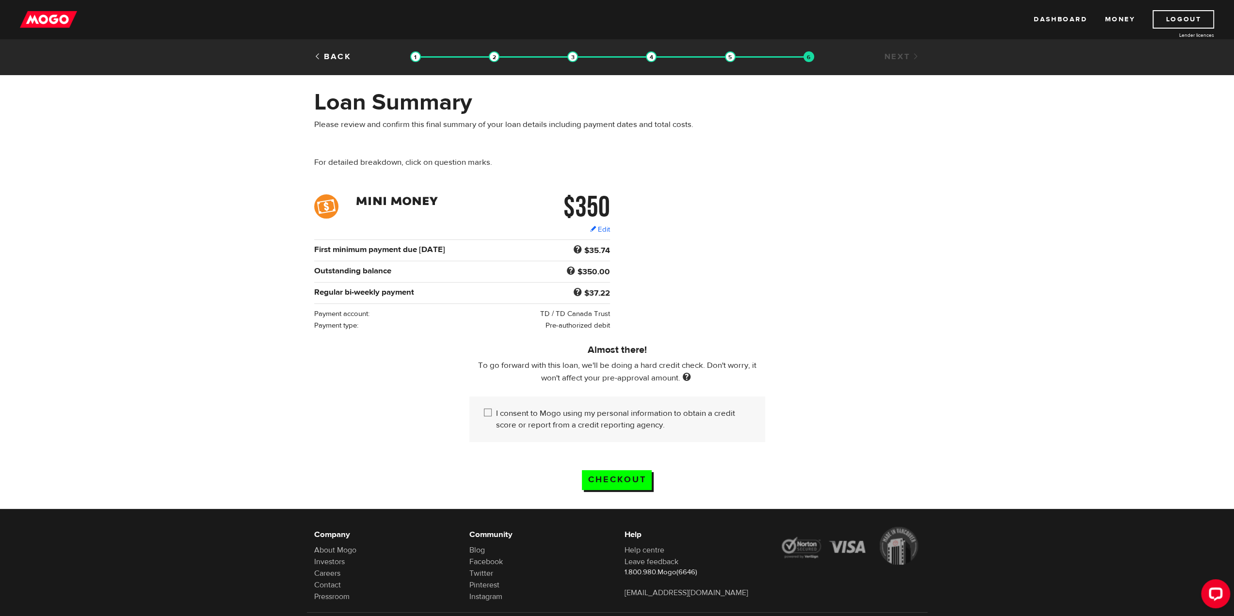
click at [490, 412] on input "I consent to Mogo using my personal information to obtain a credit score or rep…" at bounding box center [490, 414] width 12 height 12
checkbox input "true"
click at [600, 482] on input "Checkout" at bounding box center [617, 480] width 70 height 20
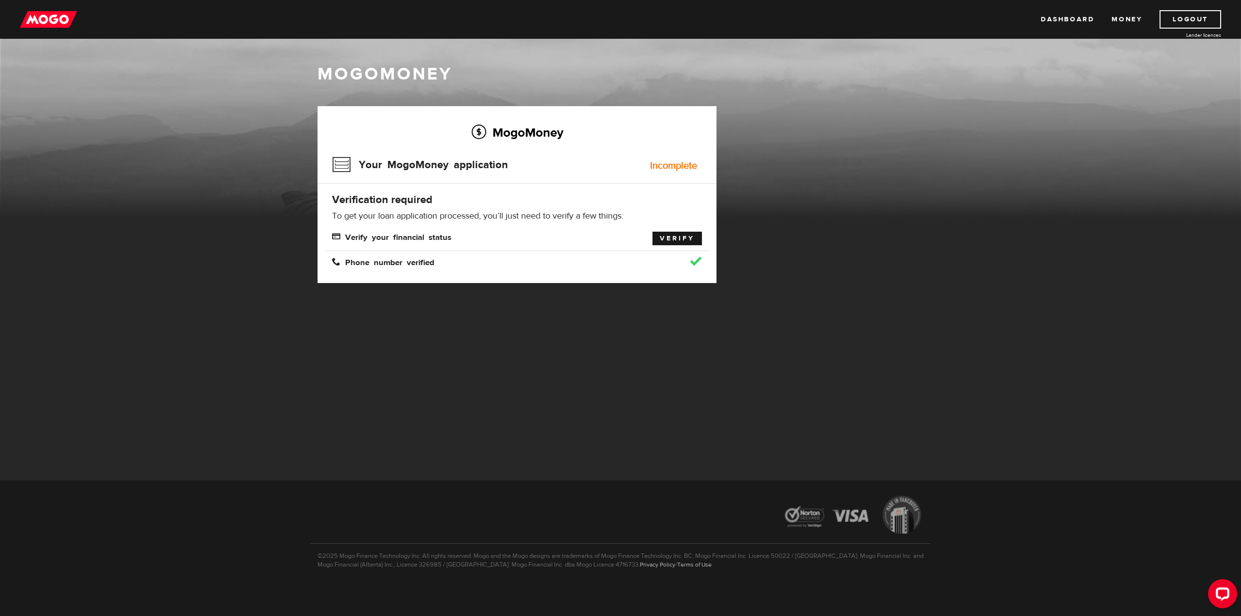
click at [679, 236] on link "Verify" at bounding box center [676, 239] width 49 height 14
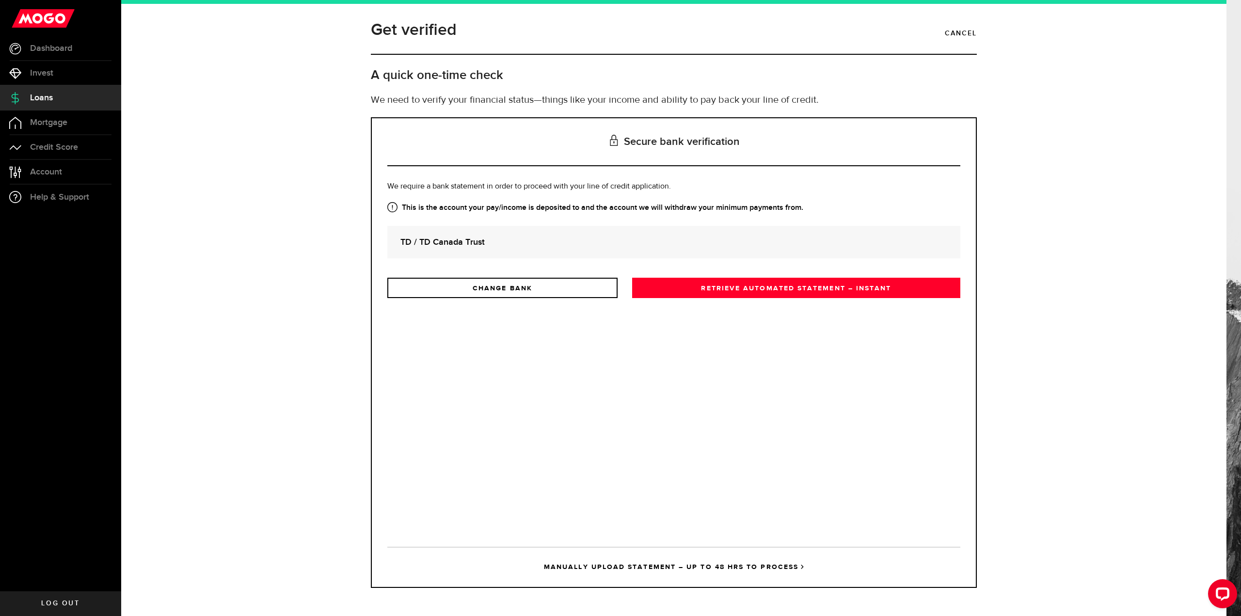
click at [512, 239] on strong "TD / TD Canada Trust" at bounding box center [673, 242] width 547 height 13
click at [683, 293] on link "RETRIEVE AUTOMATED STATEMENT – INSTANT" at bounding box center [796, 288] width 328 height 20
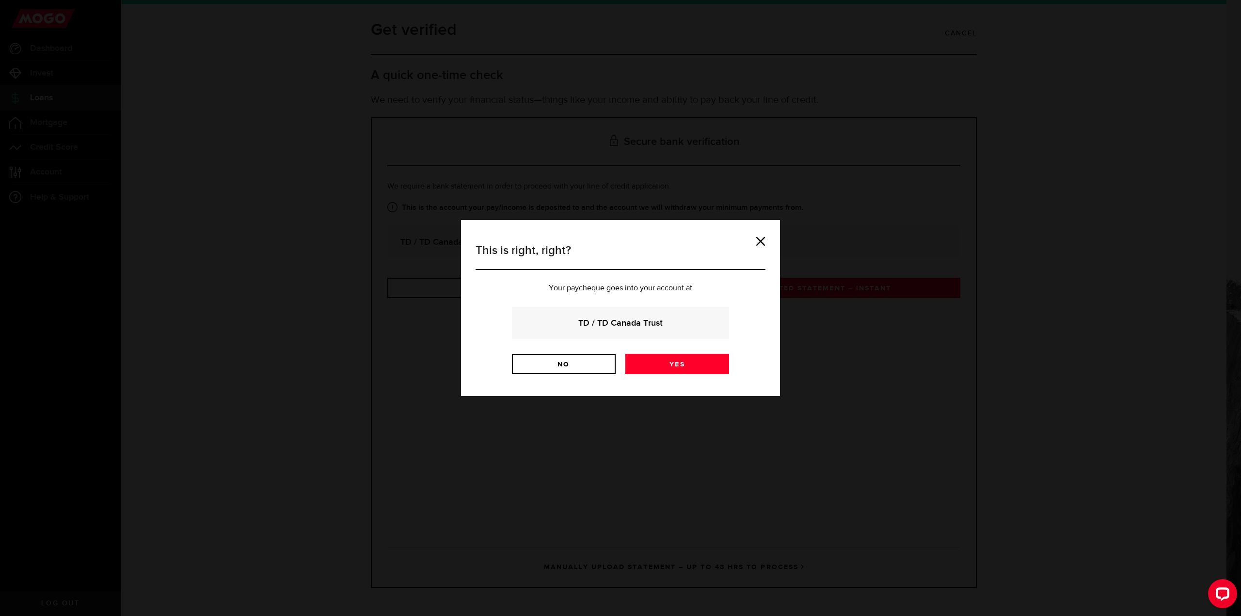
click at [599, 322] on strong "TD / TD Canada Trust" at bounding box center [620, 323] width 191 height 13
click at [653, 373] on link "Yes" at bounding box center [677, 364] width 104 height 20
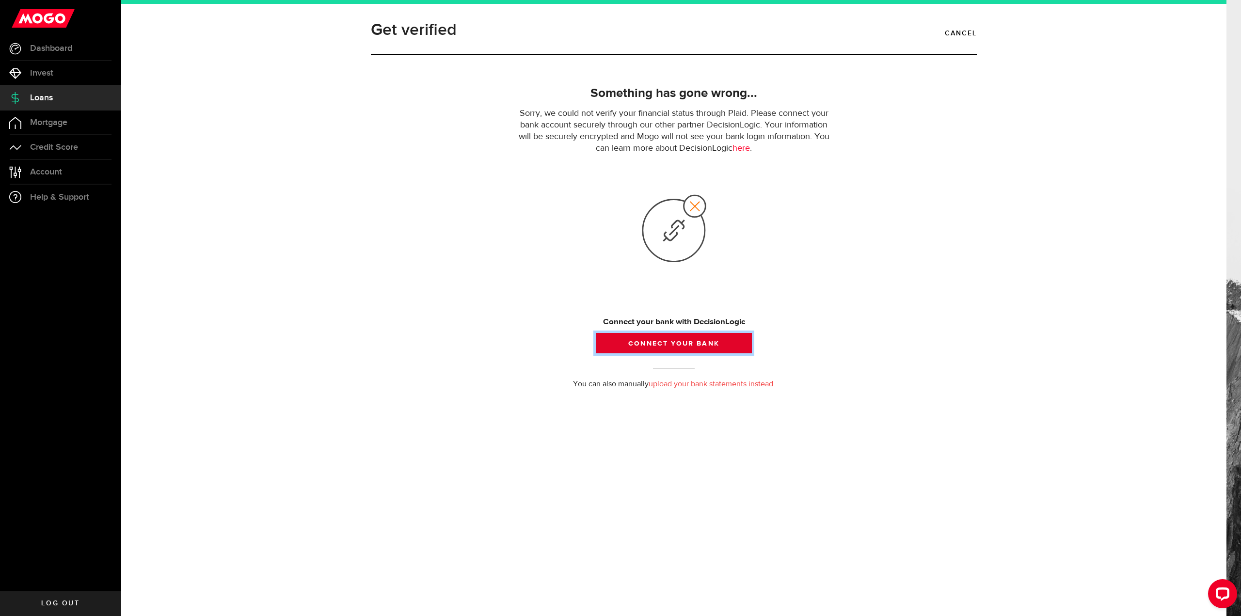
click at [682, 349] on button "Connect your bank" at bounding box center [674, 343] width 156 height 20
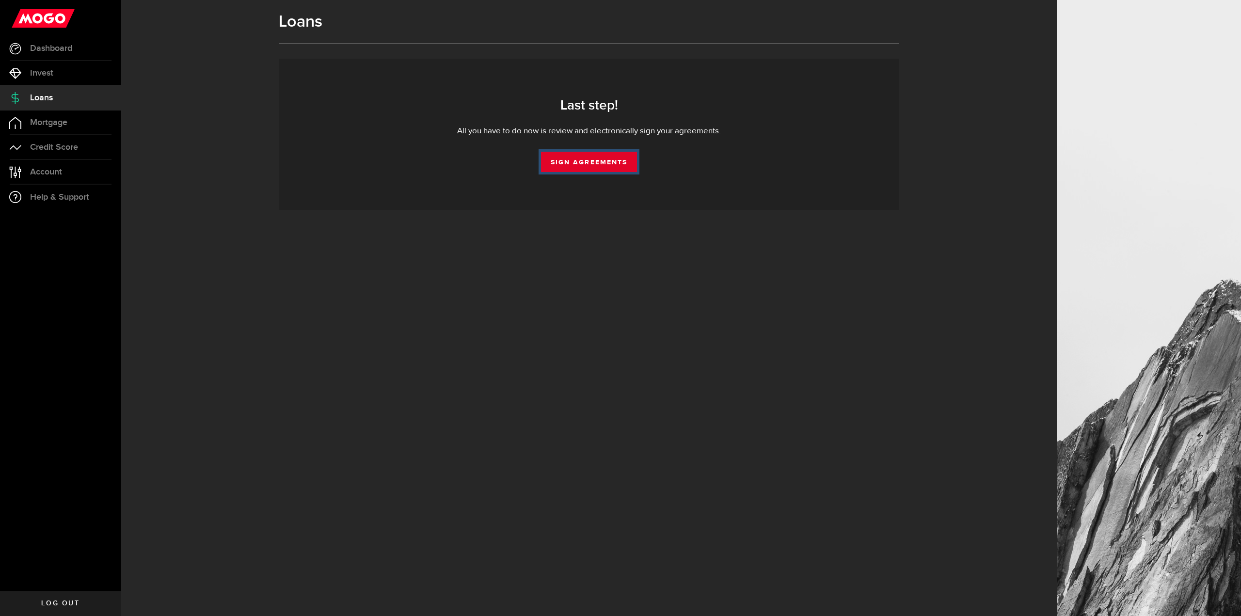
click at [615, 155] on link "Sign Agreements" at bounding box center [589, 162] width 96 height 20
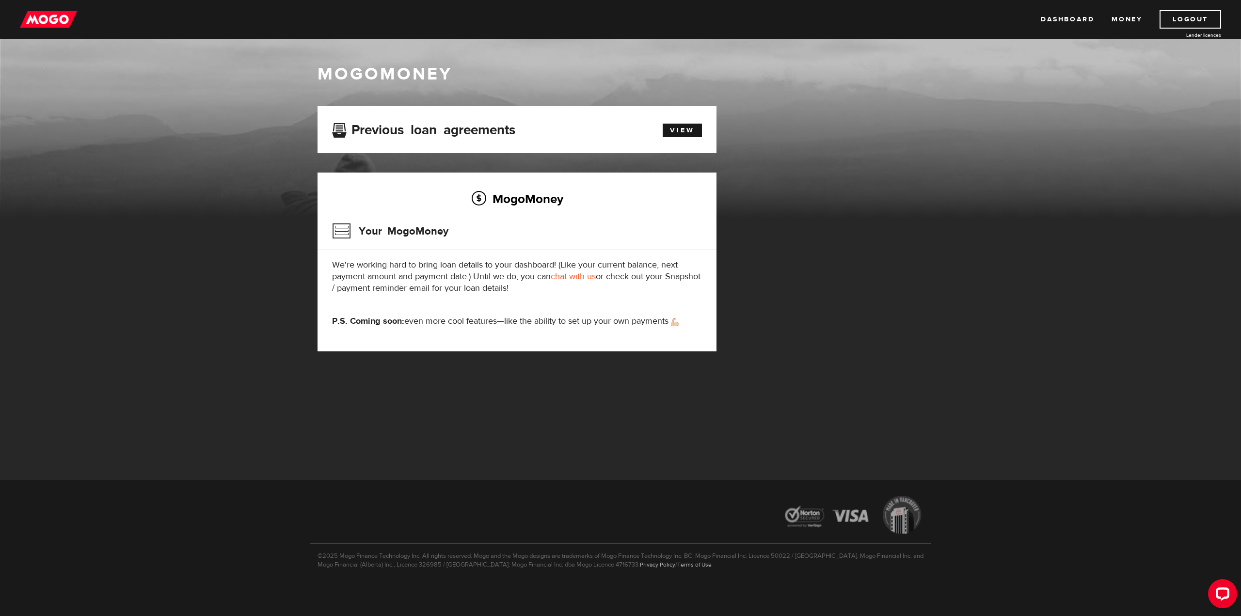
click at [42, 17] on img at bounding box center [48, 19] width 57 height 18
